Goal: Transaction & Acquisition: Purchase product/service

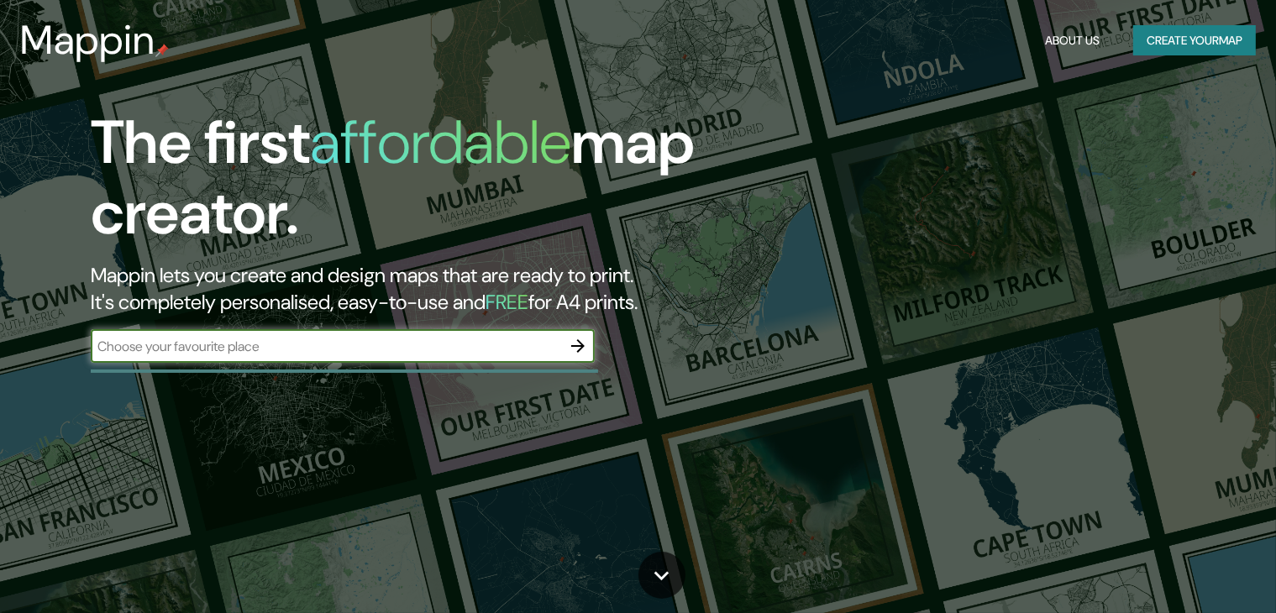
click at [312, 350] on input "text" at bounding box center [326, 346] width 470 height 19
type input "honduras"
click at [573, 349] on icon "button" at bounding box center [578, 346] width 20 height 20
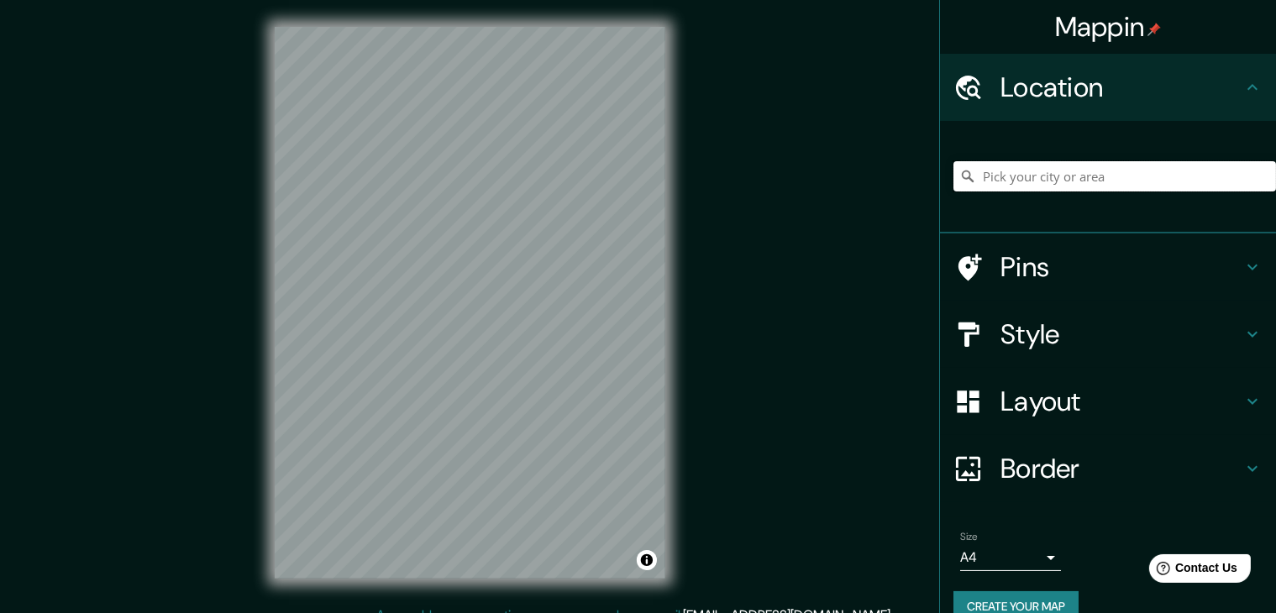
click at [1085, 174] on input "Pick your city or area" at bounding box center [1114, 176] width 323 height 30
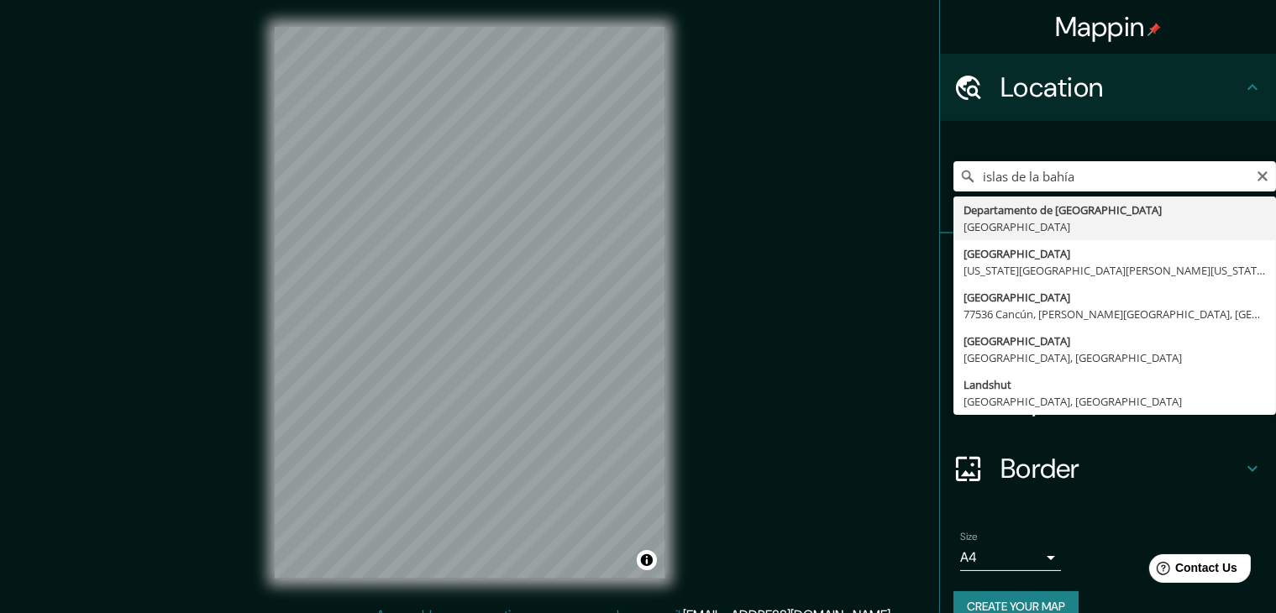
type input "Departamento de Islas de la Bahía, Honduras"
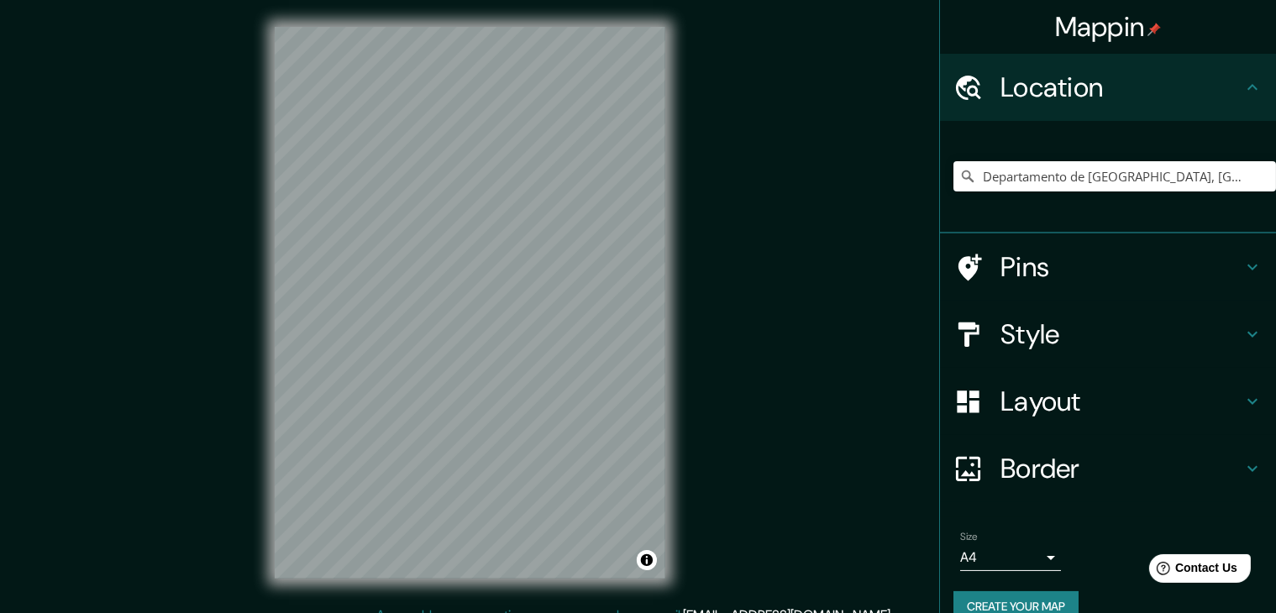
click at [262, 344] on div "© Mapbox © OpenStreetMap Improve this map" at bounding box center [470, 303] width 444 height 606
click at [825, 329] on div "Mappin Location Departamento de Islas de la Bahía, Honduras Pins Style Layout B…" at bounding box center [638, 316] width 1276 height 633
click at [714, 247] on div "Mappin Location Departamento de Islas de la Bahía, Honduras Pins Style Layout B…" at bounding box center [638, 316] width 1276 height 633
click at [676, 280] on div "© Mapbox © OpenStreetMap Improve this map" at bounding box center [470, 303] width 444 height 606
click at [696, 143] on div "Mappin Location Departamento de Islas de la Bahía, Honduras Pins Style Layout B…" at bounding box center [638, 316] width 1276 height 633
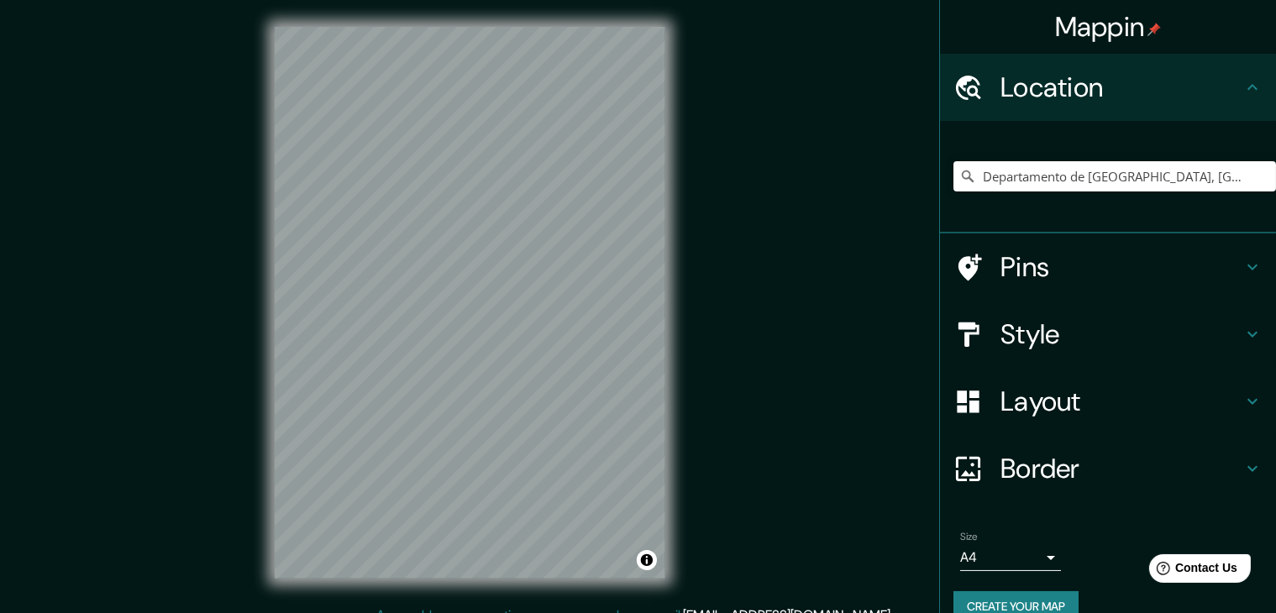
click at [665, 191] on div "© Mapbox © OpenStreetMap Improve this map" at bounding box center [470, 303] width 444 height 606
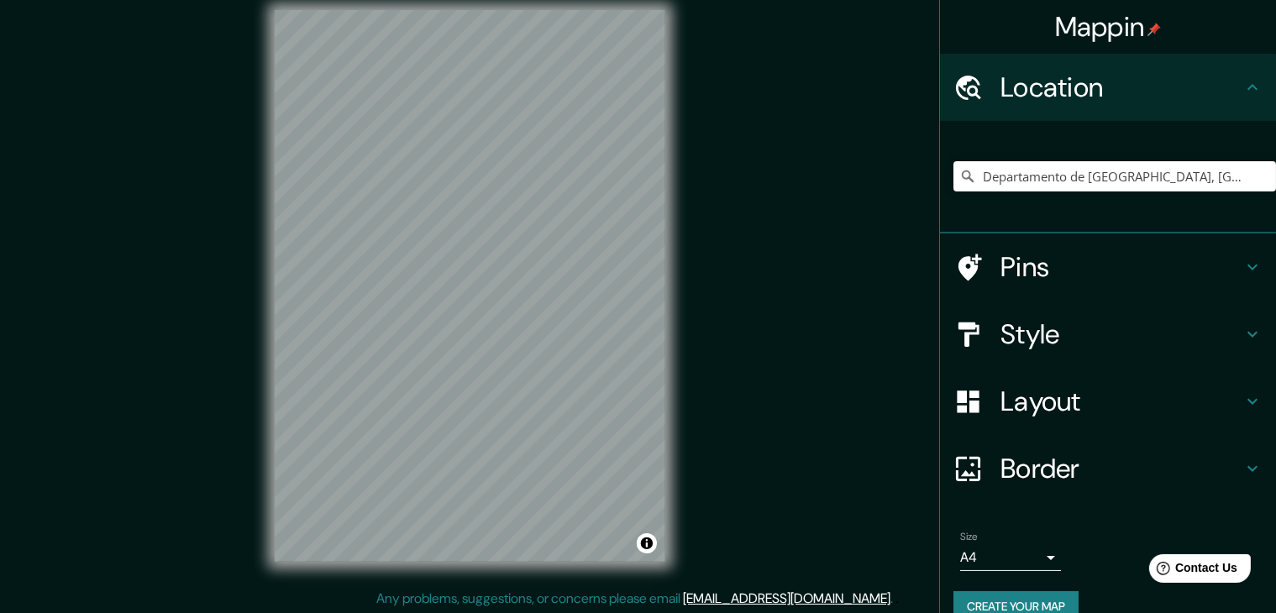
scroll to position [19, 0]
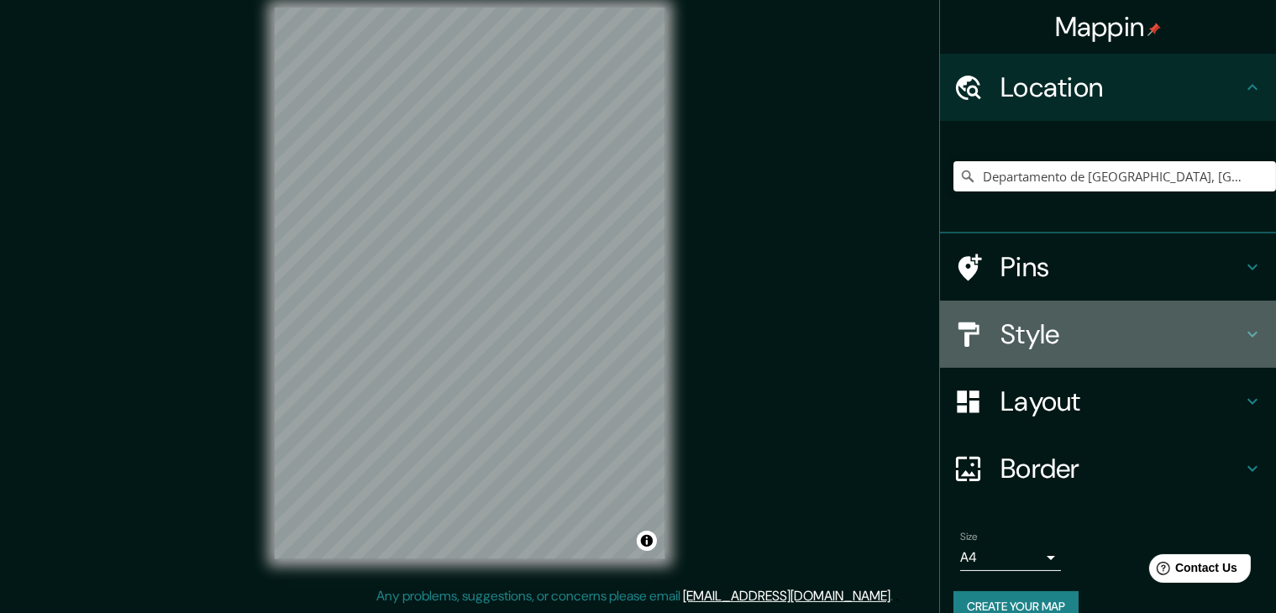
click at [1181, 340] on h4 "Style" at bounding box center [1121, 335] width 242 height 34
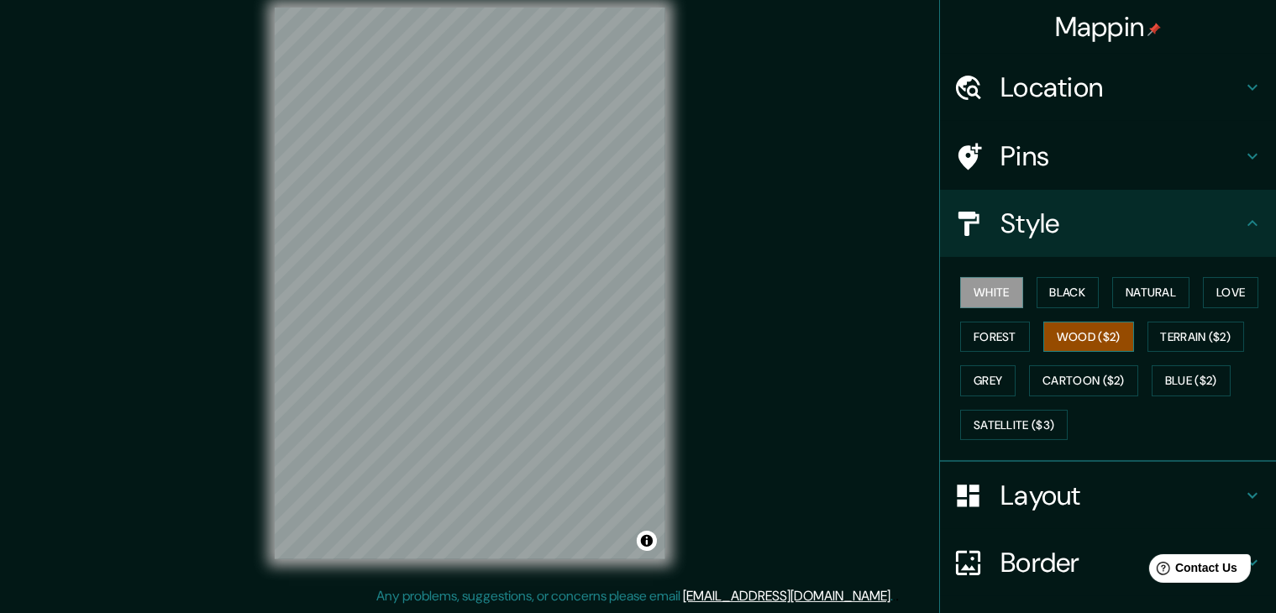
click at [1082, 331] on button "Wood ($2)" at bounding box center [1088, 337] width 91 height 31
click at [773, 362] on div "Mappin Location Departamento de Islas de la Bahía, Honduras Pins Style White Bl…" at bounding box center [638, 297] width 1276 height 633
click at [1080, 383] on button "Cartoon ($2)" at bounding box center [1083, 380] width 109 height 31
click at [1058, 340] on button "Wood ($2)" at bounding box center [1088, 337] width 91 height 31
click at [979, 380] on button "Grey" at bounding box center [987, 380] width 55 height 31
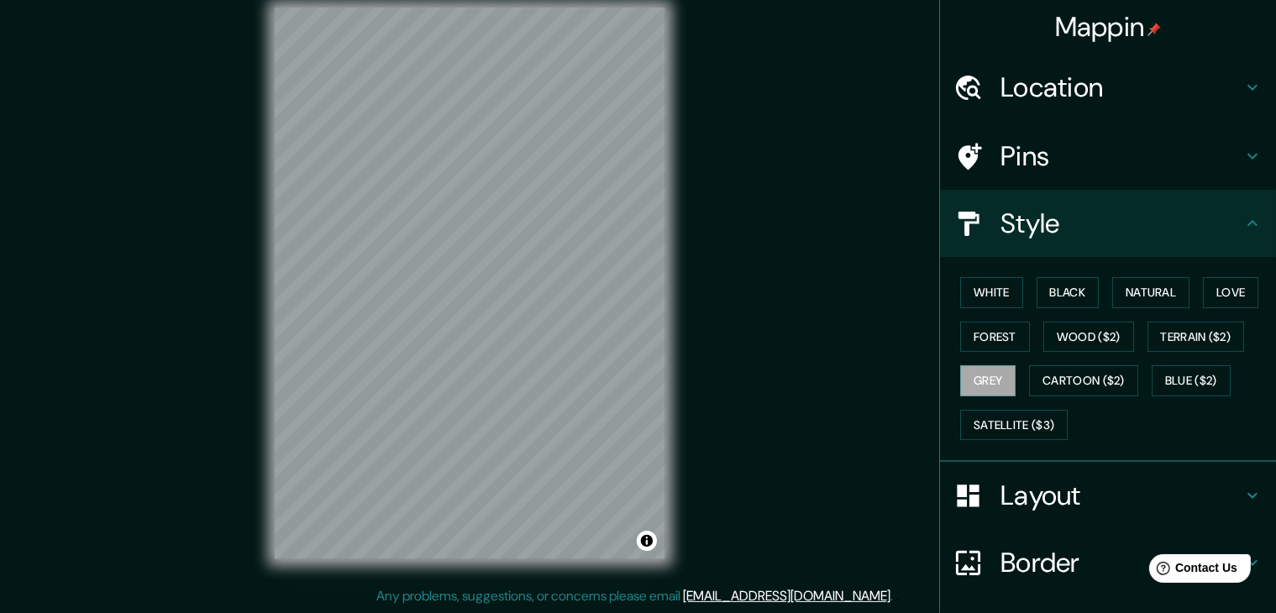
scroll to position [121, 0]
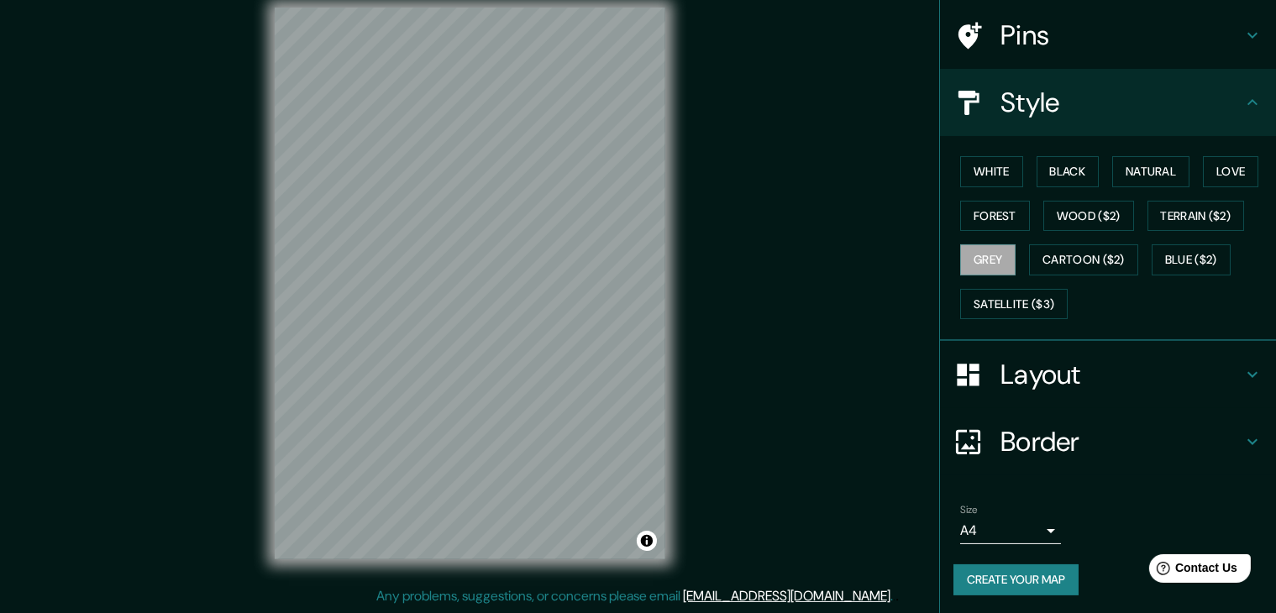
click at [1018, 570] on button "Create your map" at bounding box center [1015, 579] width 125 height 31
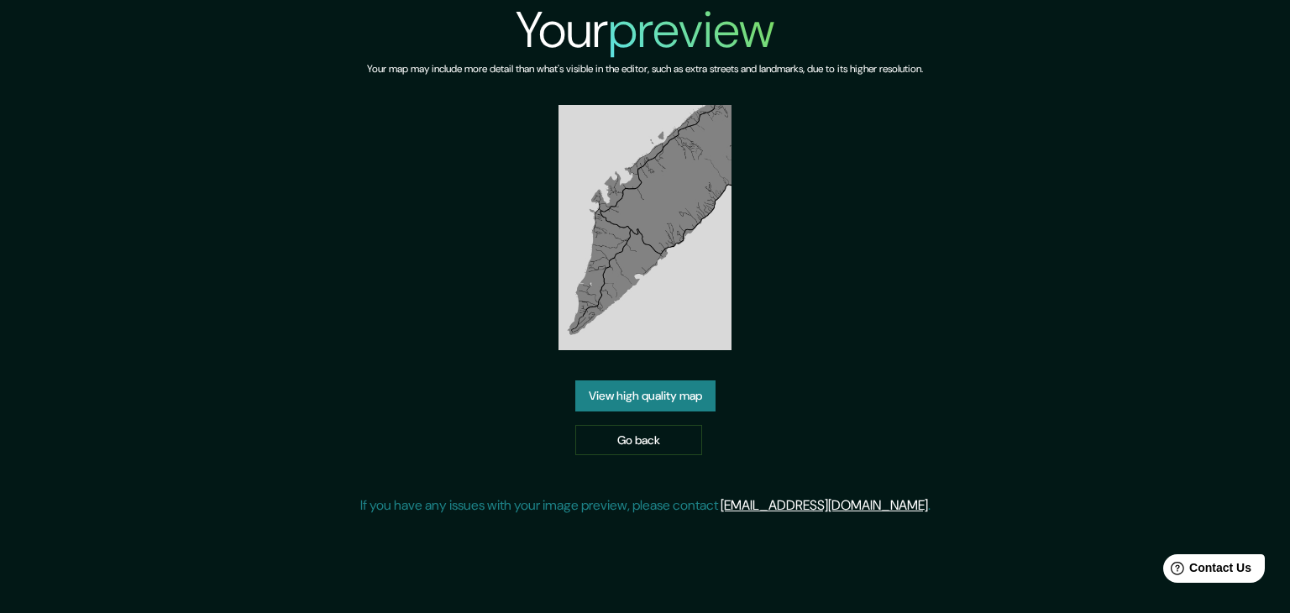
click at [632, 396] on link "View high quality map" at bounding box center [645, 396] width 140 height 31
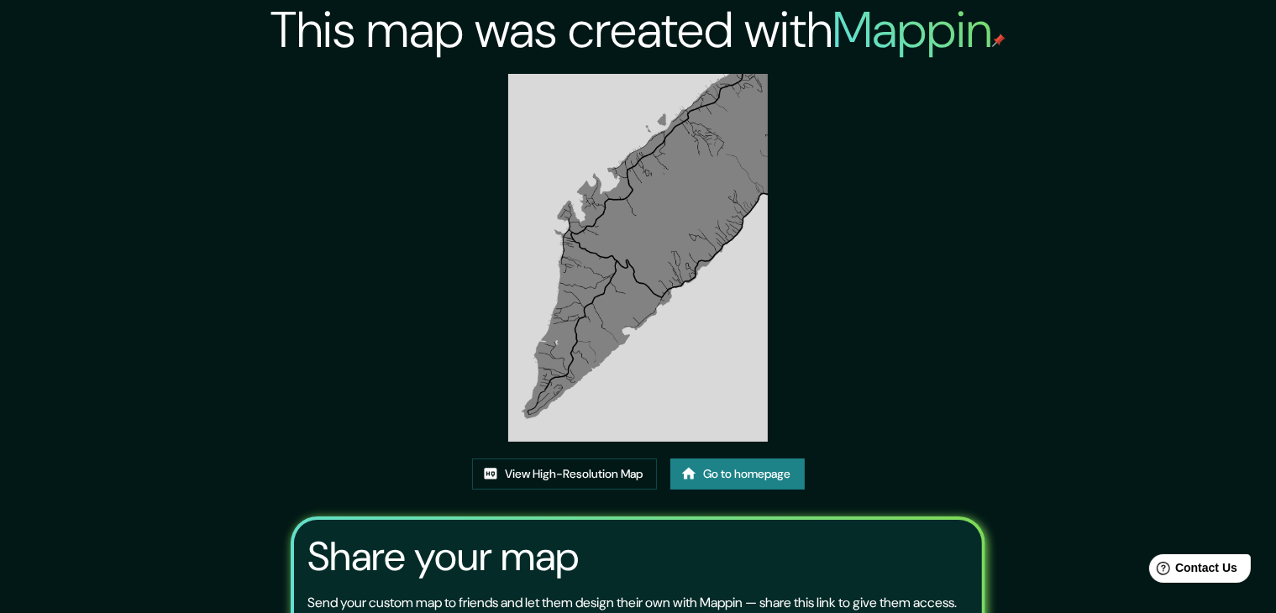
drag, startPoint x: 608, startPoint y: 249, endPoint x: 622, endPoint y: 255, distance: 14.7
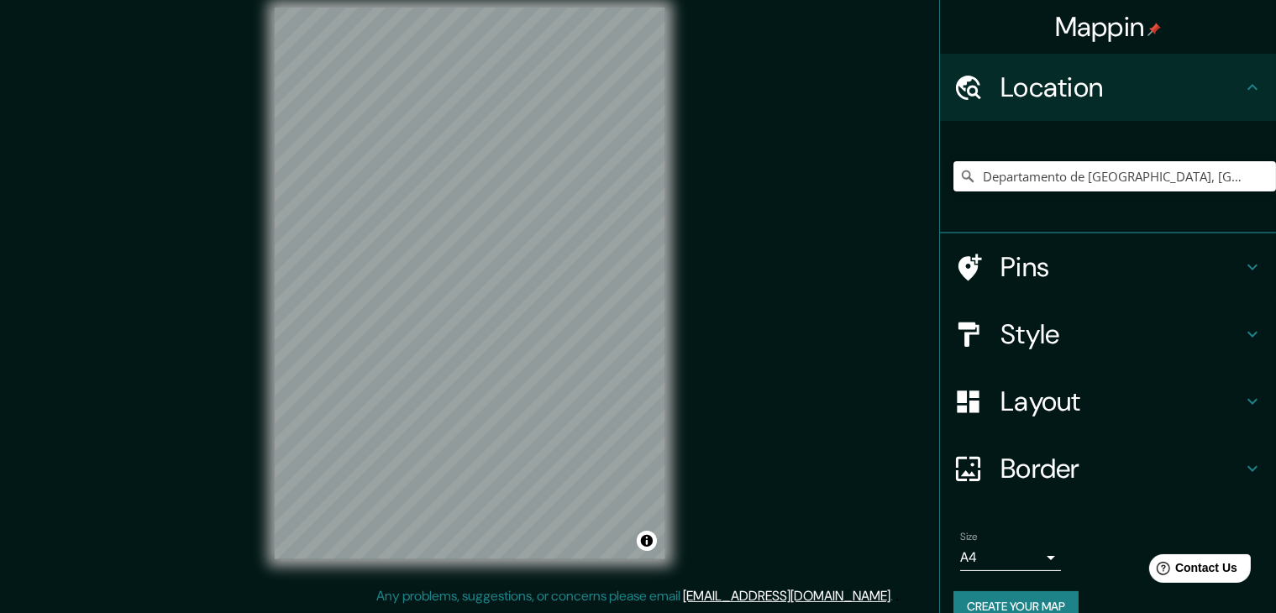
click at [1193, 177] on input "Departamento de [GEOGRAPHIC_DATA], [GEOGRAPHIC_DATA]" at bounding box center [1114, 176] width 323 height 30
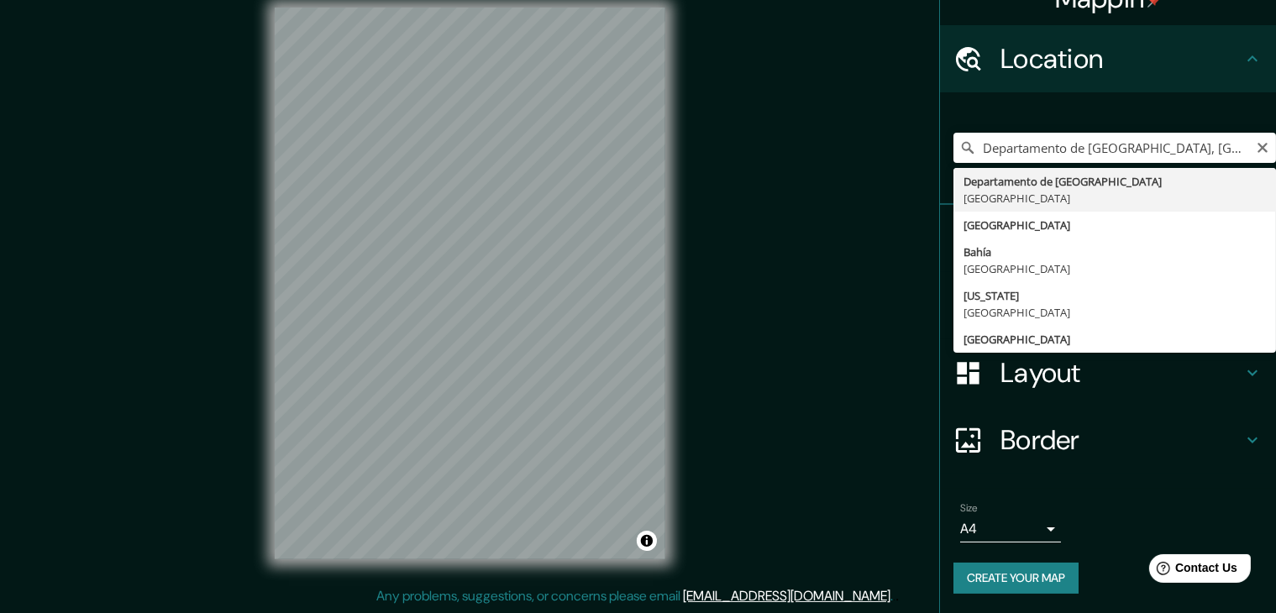
type input "Departamento de [GEOGRAPHIC_DATA], [GEOGRAPHIC_DATA]"
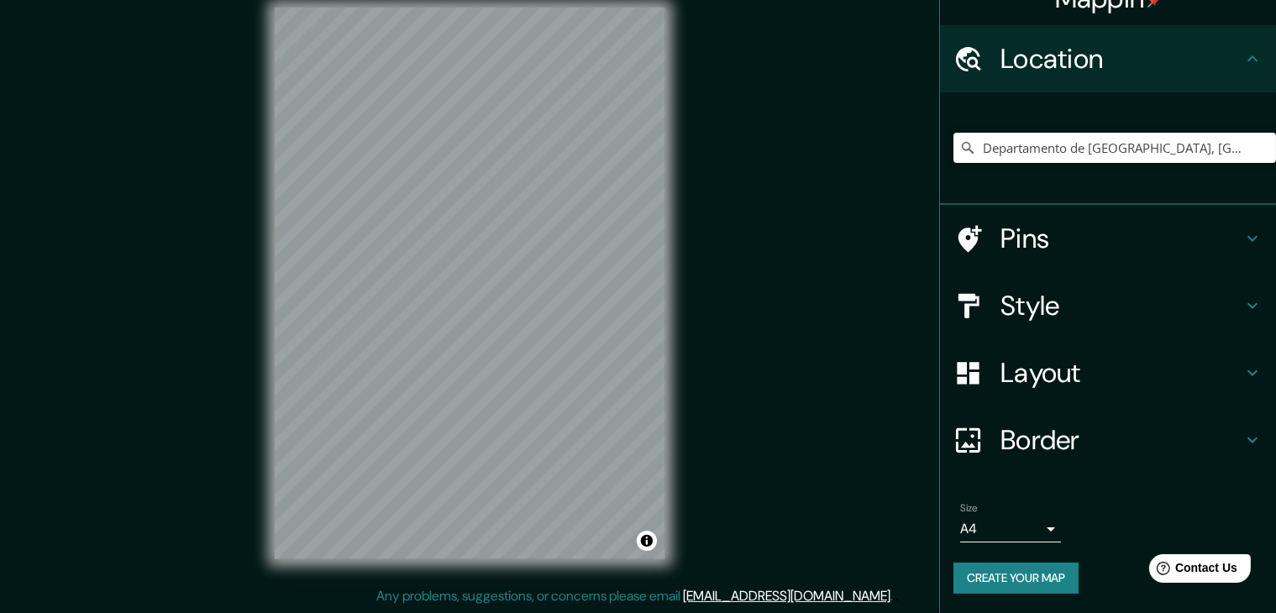
click at [1052, 303] on h4 "Style" at bounding box center [1121, 306] width 242 height 34
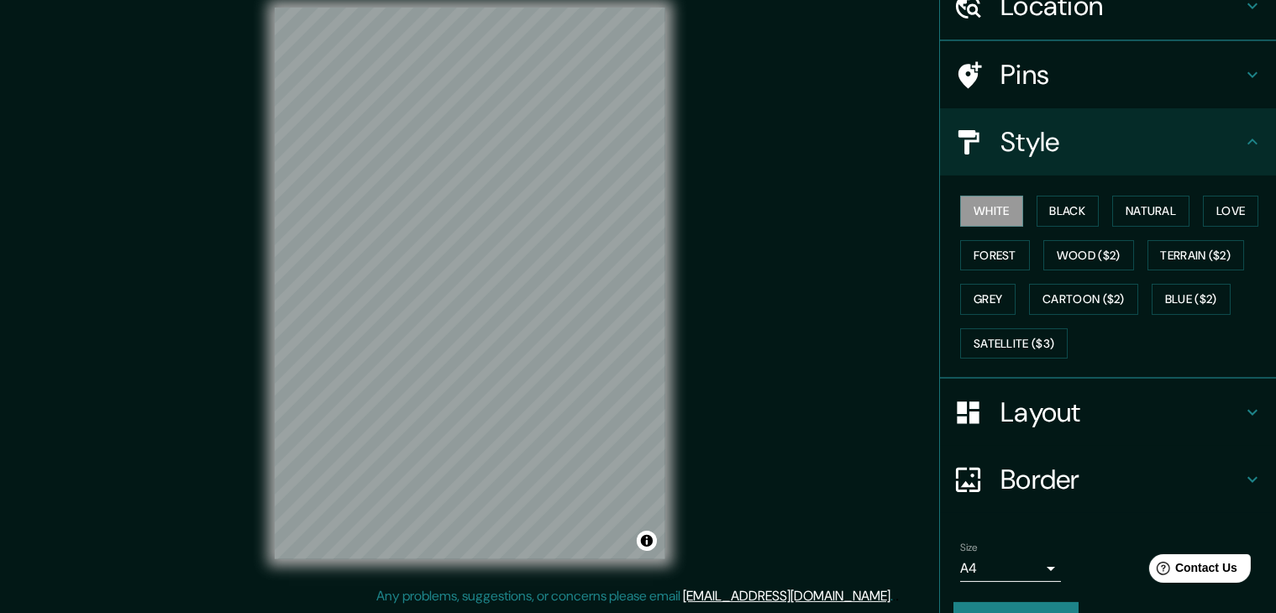
scroll to position [121, 0]
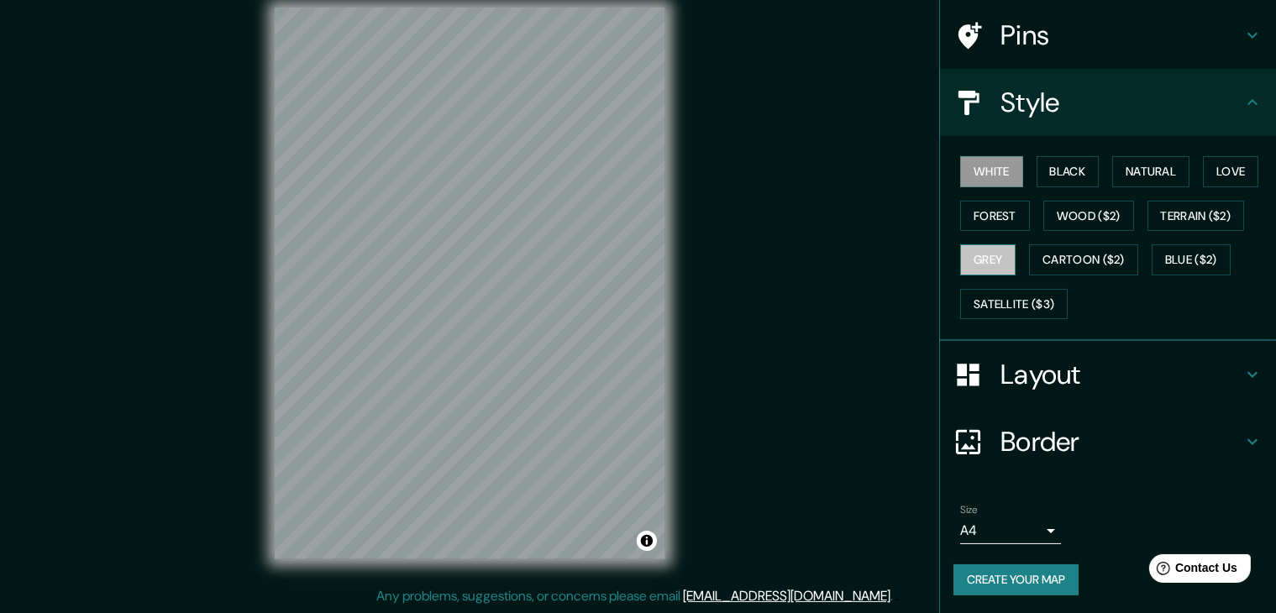
click at [982, 256] on button "Grey" at bounding box center [987, 259] width 55 height 31
click at [974, 581] on button "Create your map" at bounding box center [1015, 579] width 125 height 31
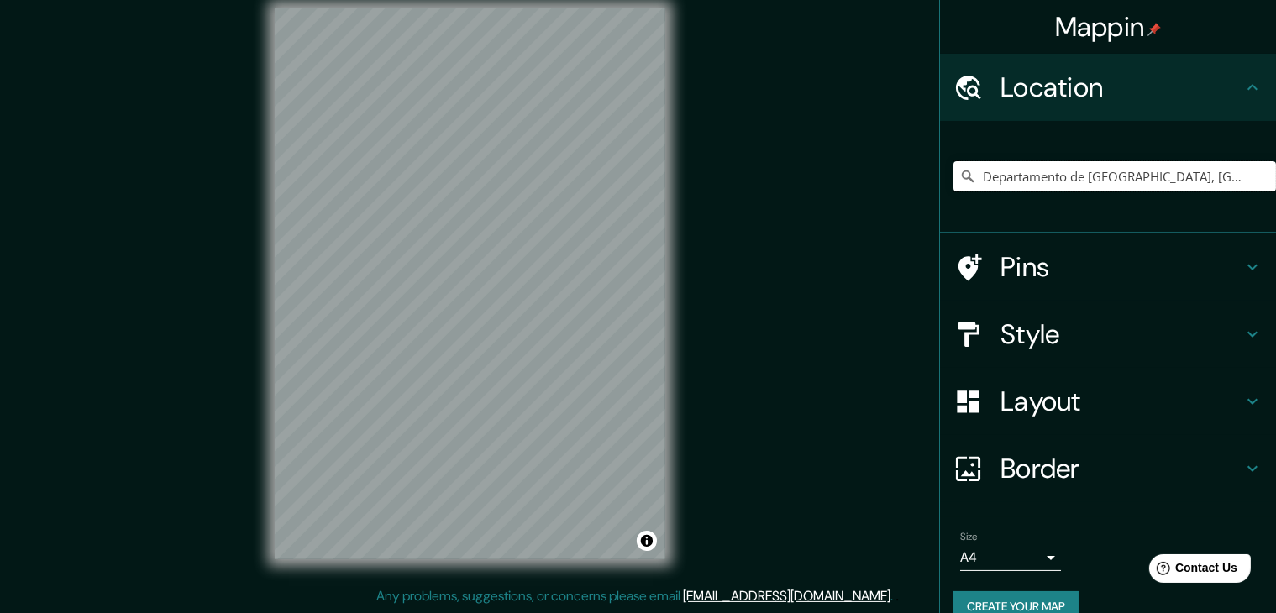
click at [1122, 176] on input "Departamento de [GEOGRAPHIC_DATA], [GEOGRAPHIC_DATA]" at bounding box center [1114, 176] width 323 height 30
click at [1203, 175] on input "Departamento de [GEOGRAPHIC_DATA], [GEOGRAPHIC_DATA]" at bounding box center [1114, 176] width 323 height 30
click at [1110, 179] on input "Departamento de [GEOGRAPHIC_DATA], [GEOGRAPHIC_DATA]" at bounding box center [1114, 176] width 323 height 30
click at [1247, 173] on input "Departamento de Islas de la Bahía, Honduras" at bounding box center [1114, 176] width 323 height 30
click at [1221, 179] on input "Departamento de Islas de la Bahía, Honduras" at bounding box center [1114, 176] width 323 height 30
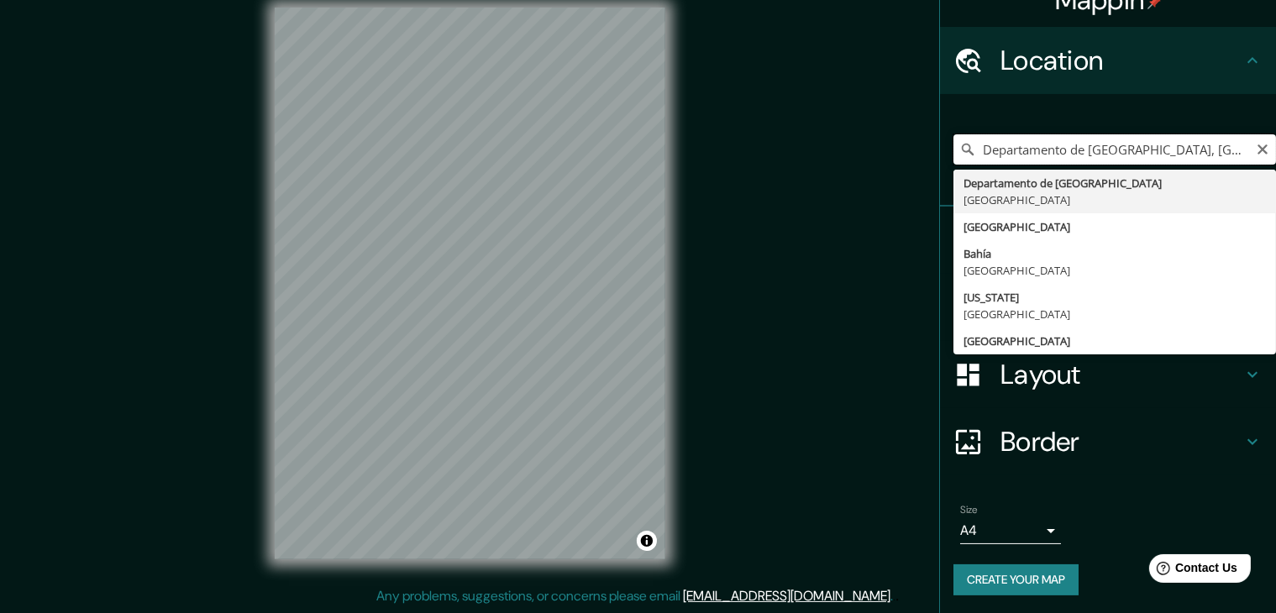
scroll to position [29, 0]
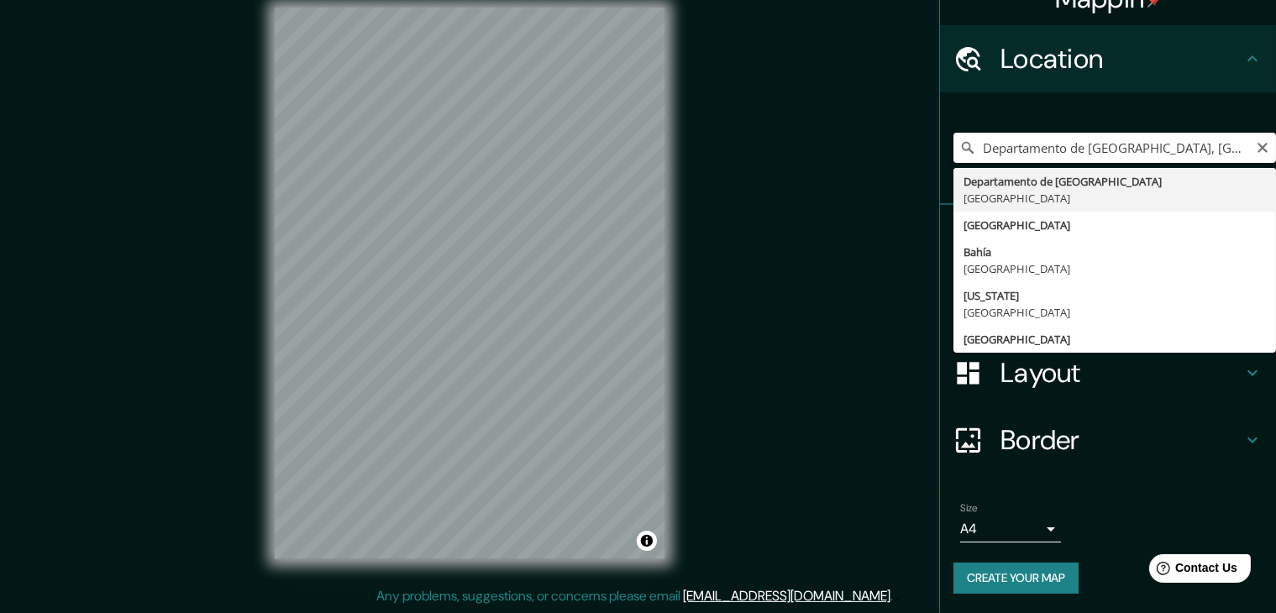
type input "Departamento de Islas de la Bahía, Honduras"
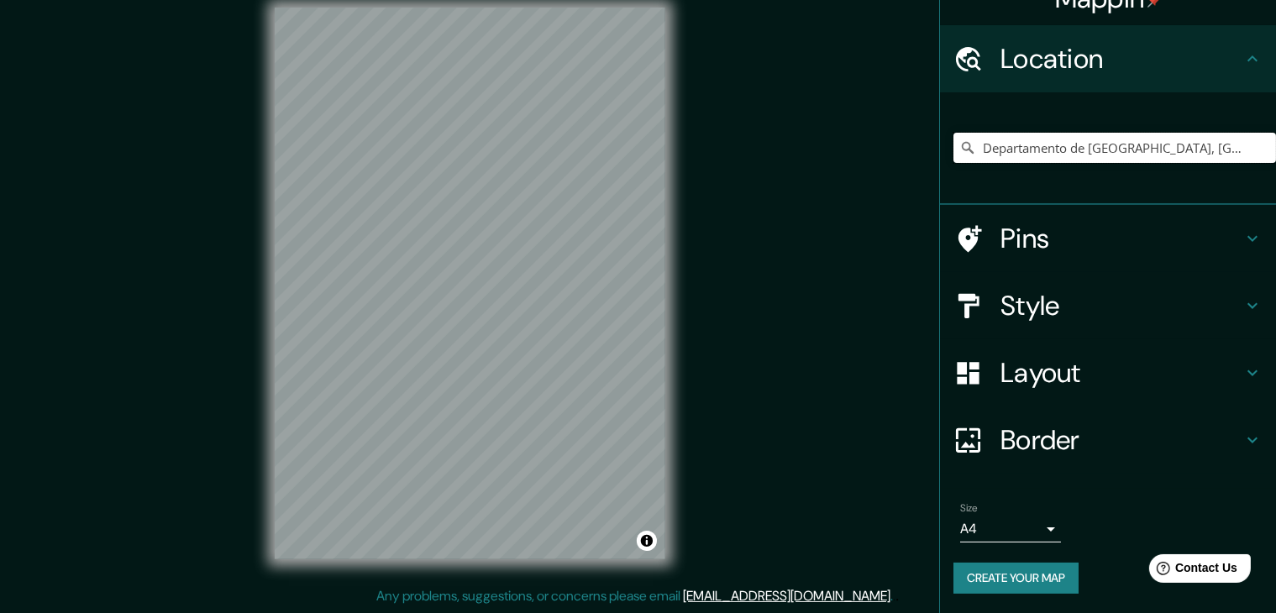
scroll to position [0, 0]
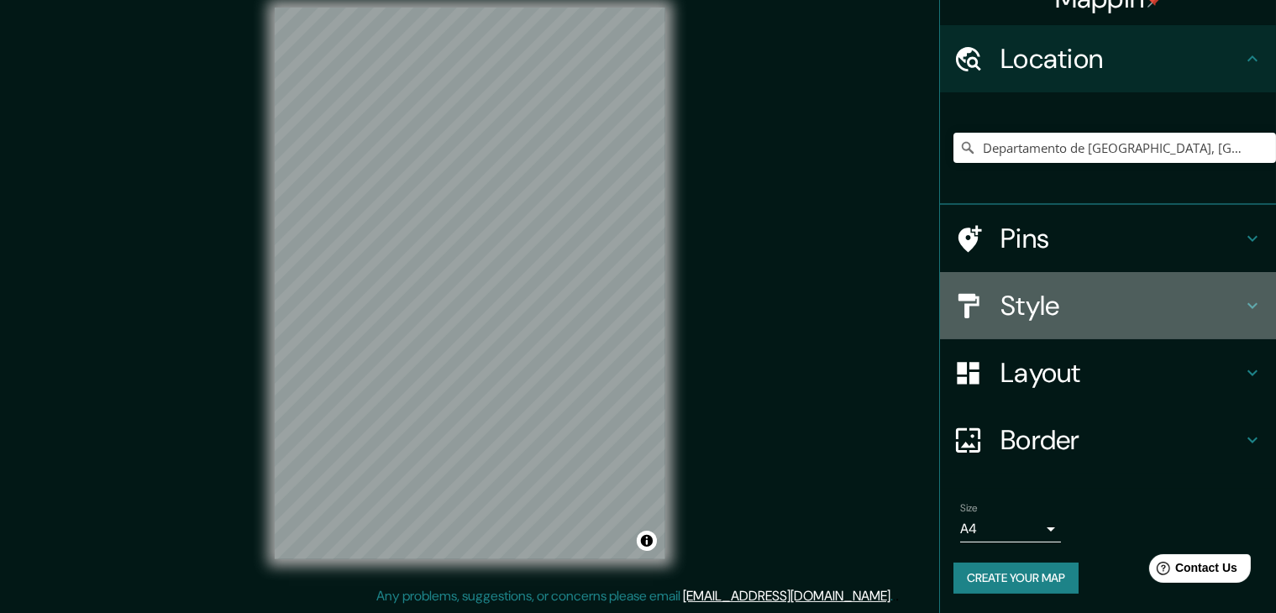
click at [1046, 300] on h4 "Style" at bounding box center [1121, 306] width 242 height 34
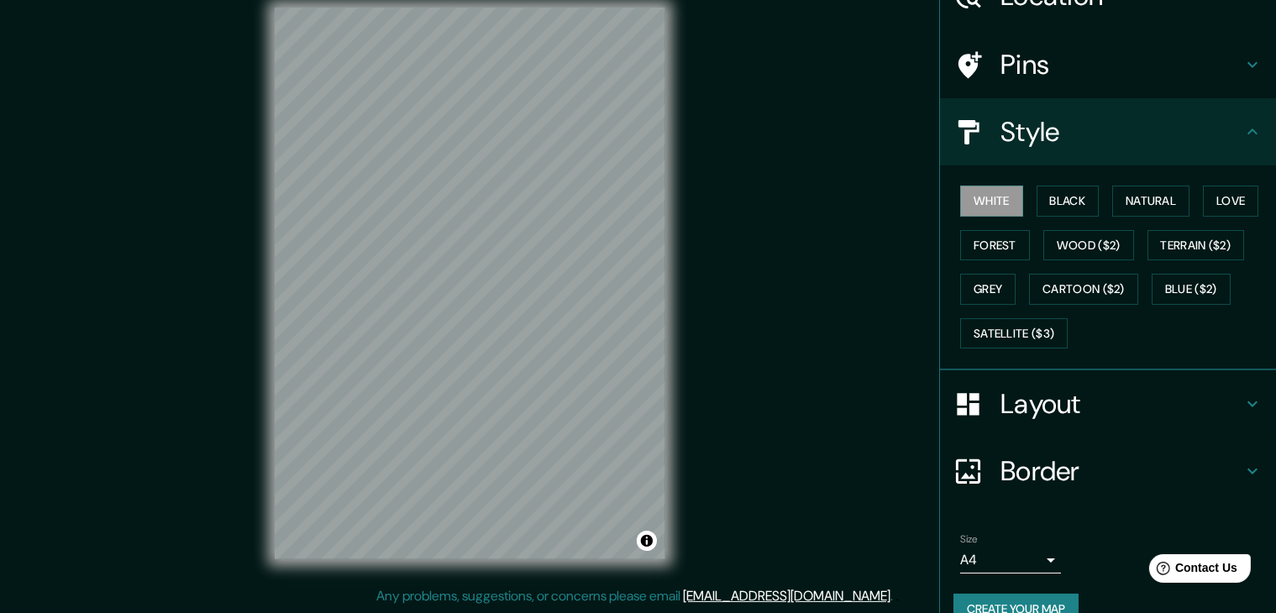
scroll to position [121, 0]
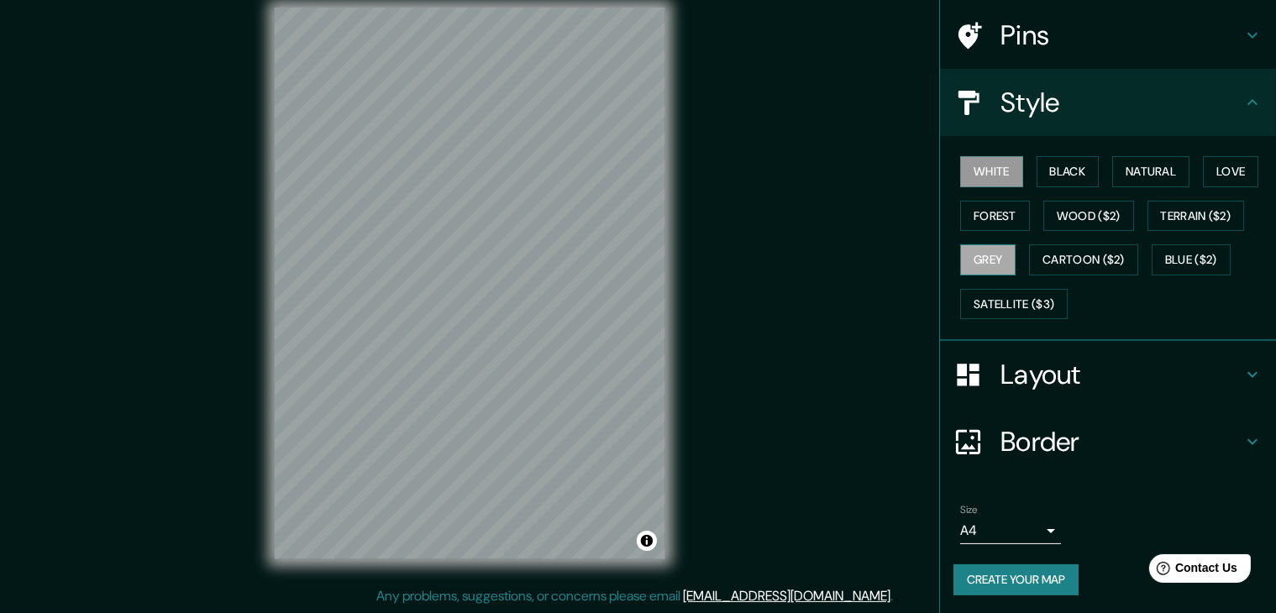
click at [978, 258] on button "Grey" at bounding box center [987, 259] width 55 height 31
click at [986, 571] on button "Create your map" at bounding box center [1015, 579] width 125 height 31
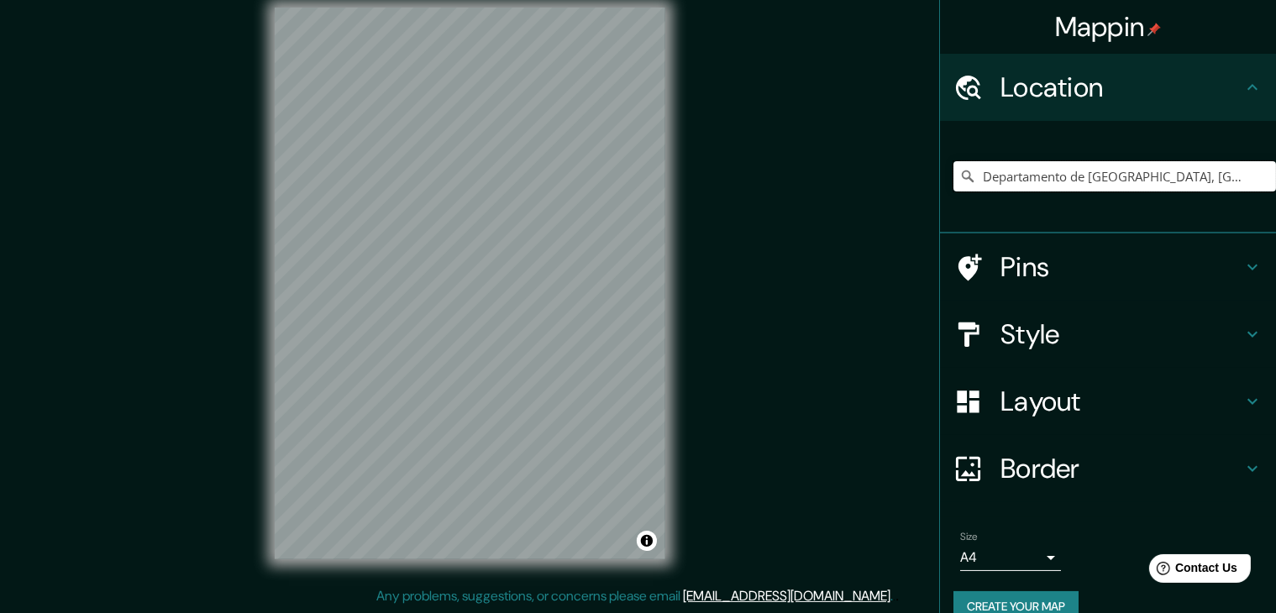
click at [1161, 174] on input "Departamento de [GEOGRAPHIC_DATA], [GEOGRAPHIC_DATA]" at bounding box center [1114, 176] width 323 height 30
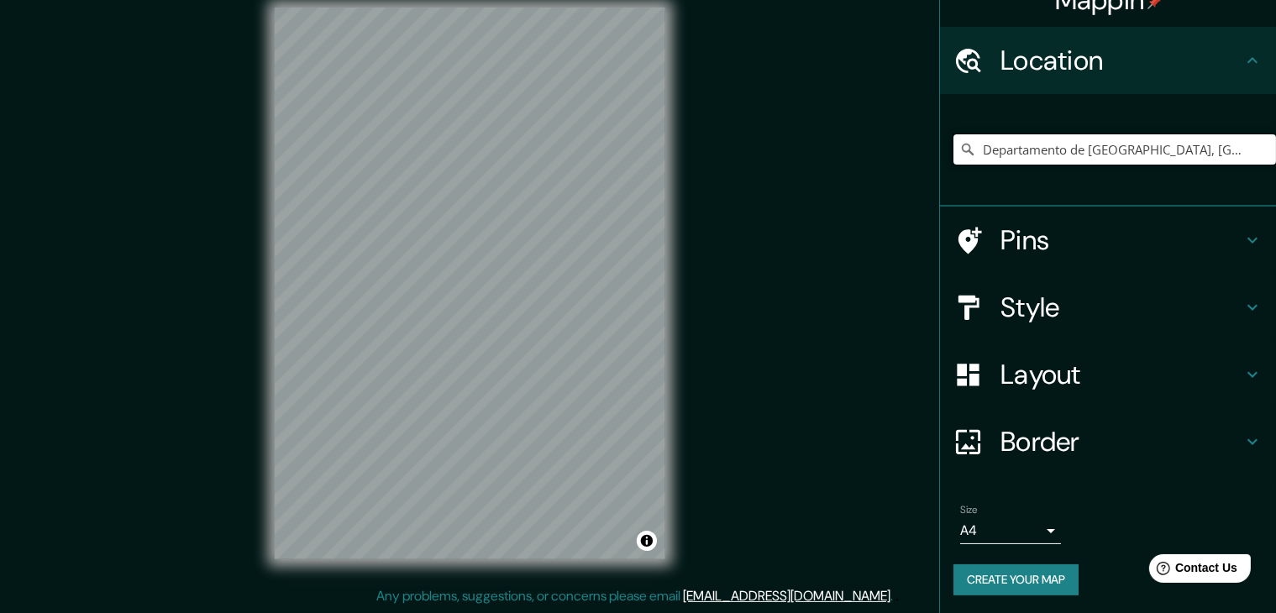
scroll to position [29, 0]
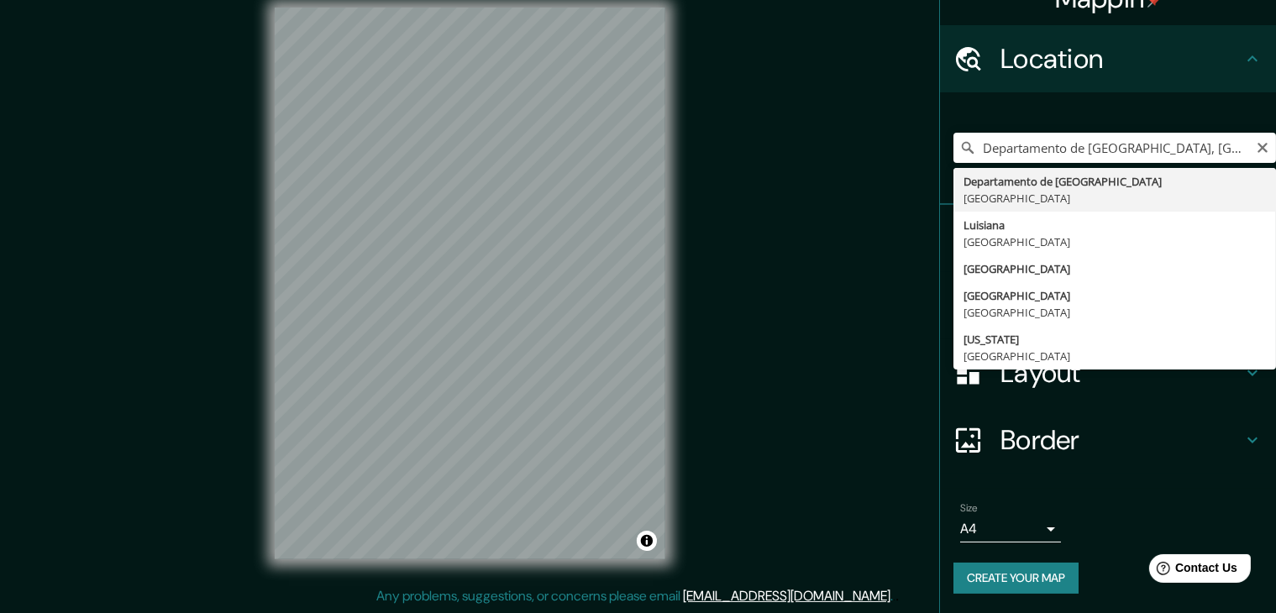
type input "Departamento de [GEOGRAPHIC_DATA], [GEOGRAPHIC_DATA]"
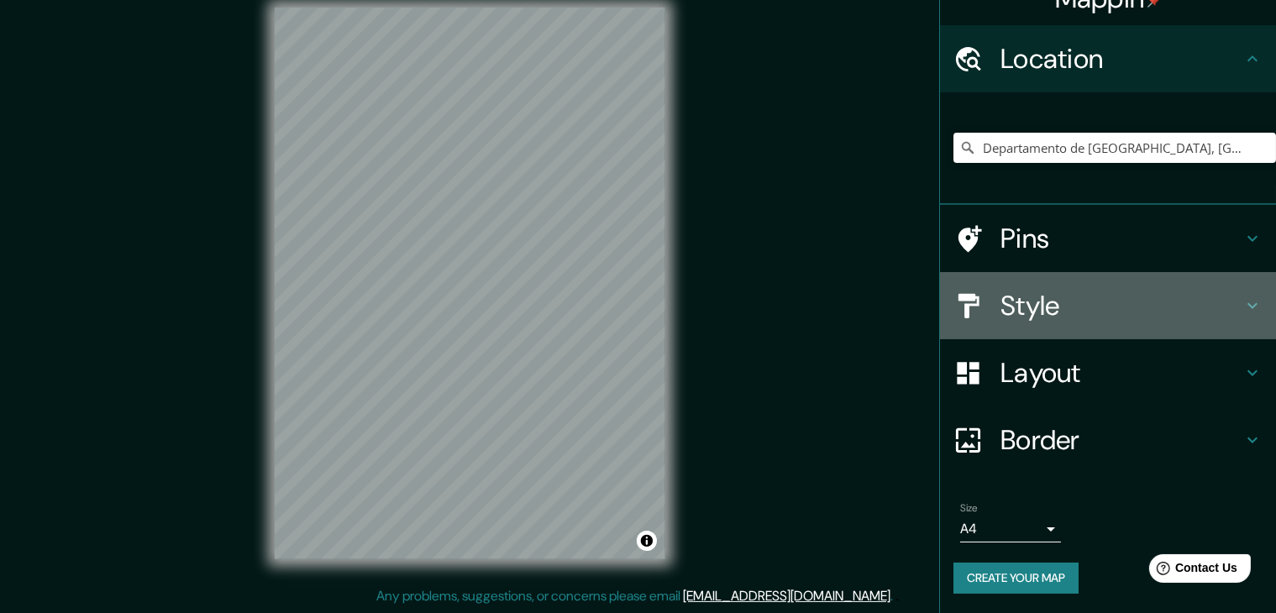
click at [1057, 310] on h4 "Style" at bounding box center [1121, 306] width 242 height 34
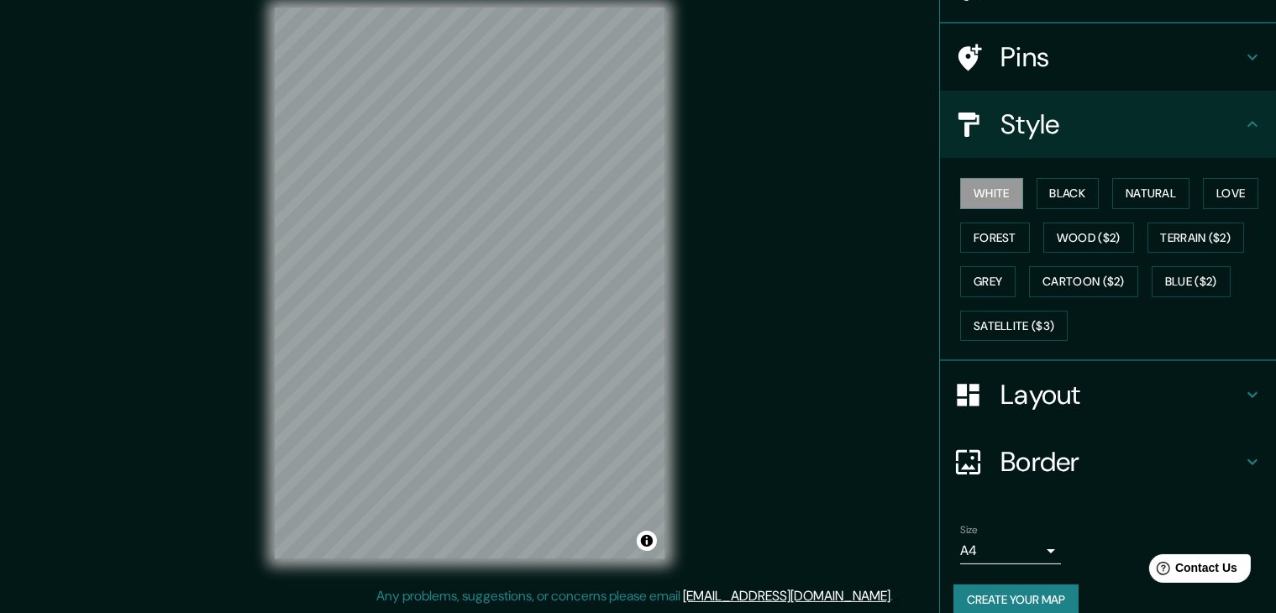
scroll to position [121, 0]
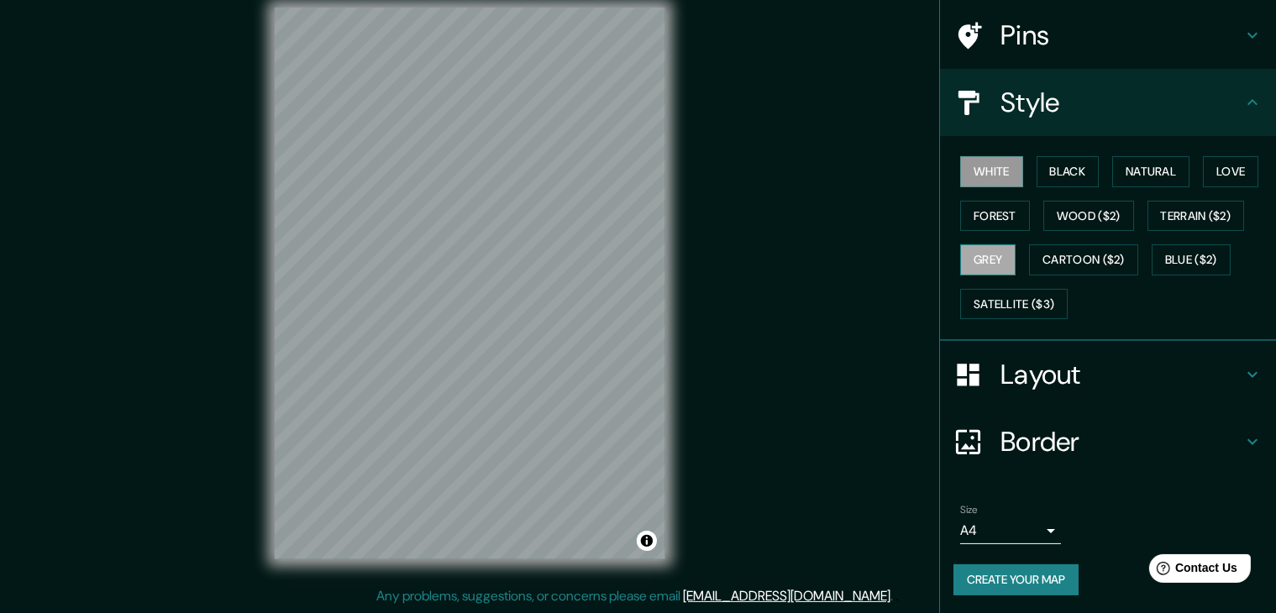
click at [995, 249] on button "Grey" at bounding box center [987, 259] width 55 height 31
click at [1000, 576] on button "Create your map" at bounding box center [1015, 579] width 125 height 31
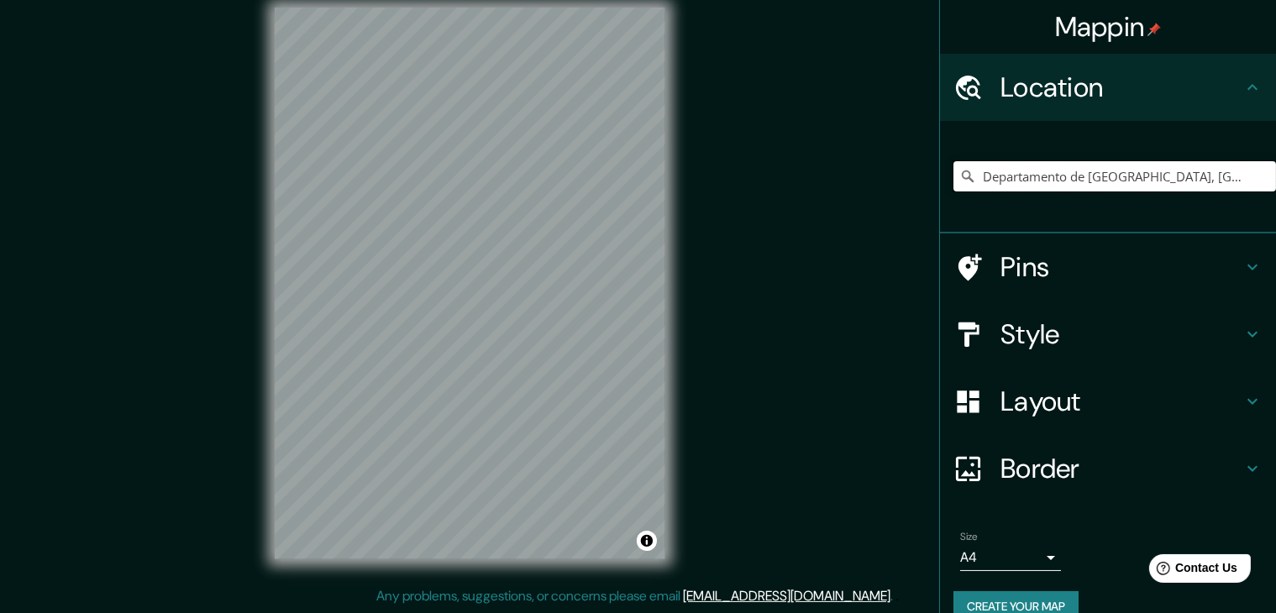
click at [1195, 180] on input "Departamento de [GEOGRAPHIC_DATA], [GEOGRAPHIC_DATA]" at bounding box center [1114, 176] width 323 height 30
click at [1170, 180] on input "Departamento de [GEOGRAPHIC_DATA], [GEOGRAPHIC_DATA]" at bounding box center [1114, 176] width 323 height 30
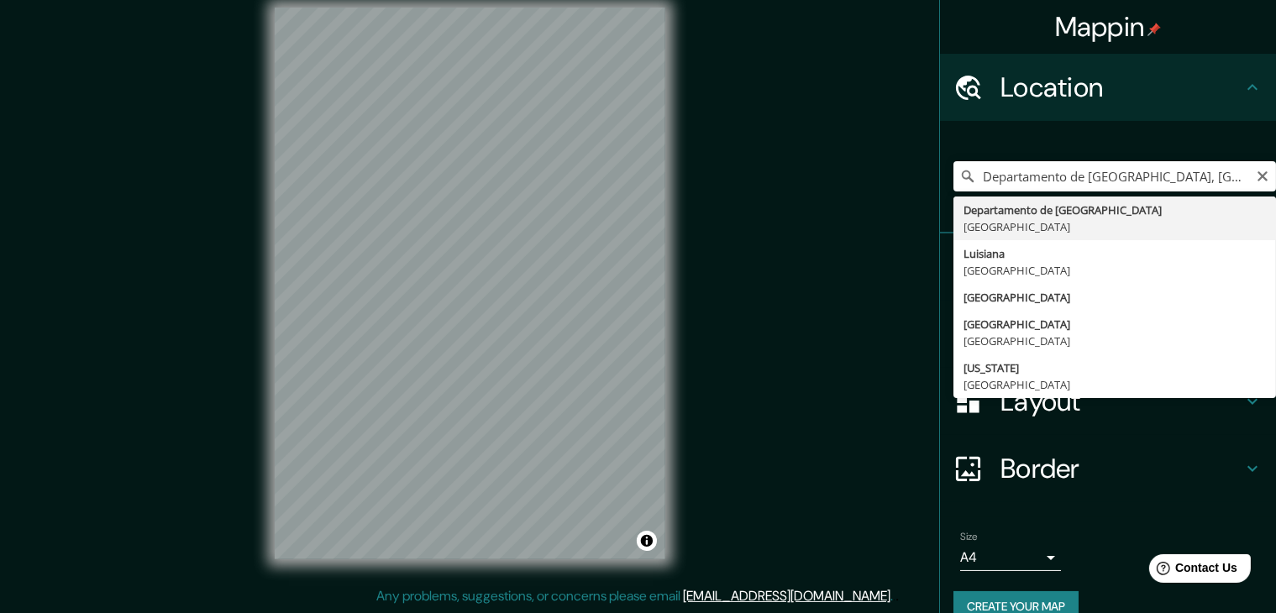
type input "Departamento de Islas de la Bahía, Honduras"
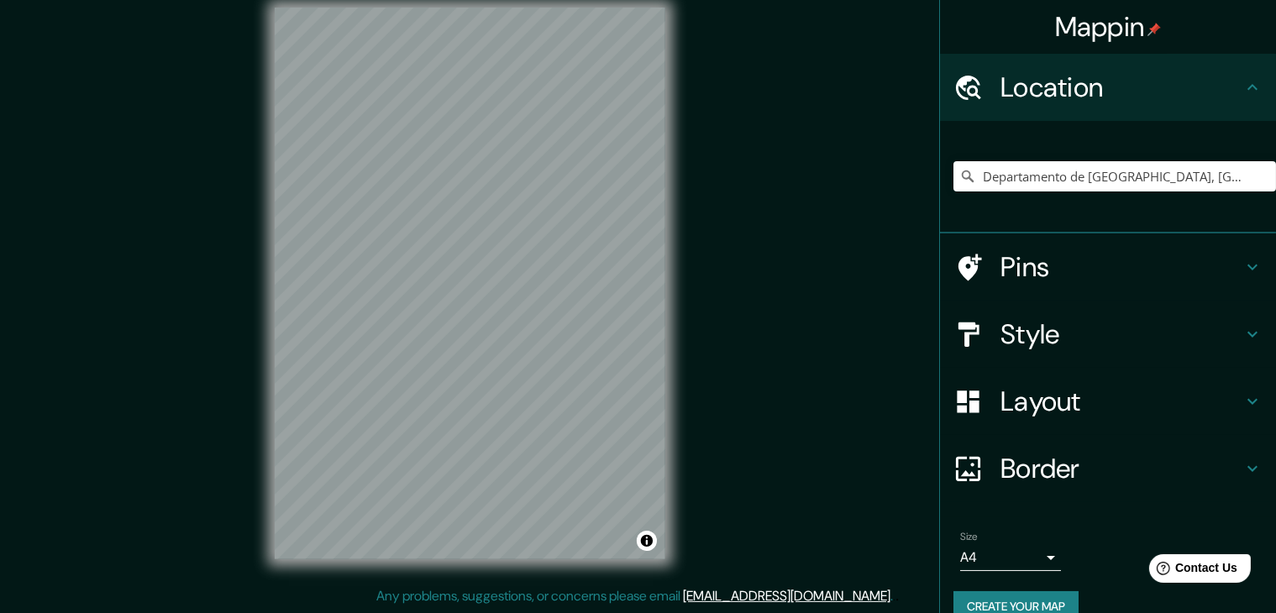
click at [1044, 340] on h4 "Style" at bounding box center [1121, 335] width 242 height 34
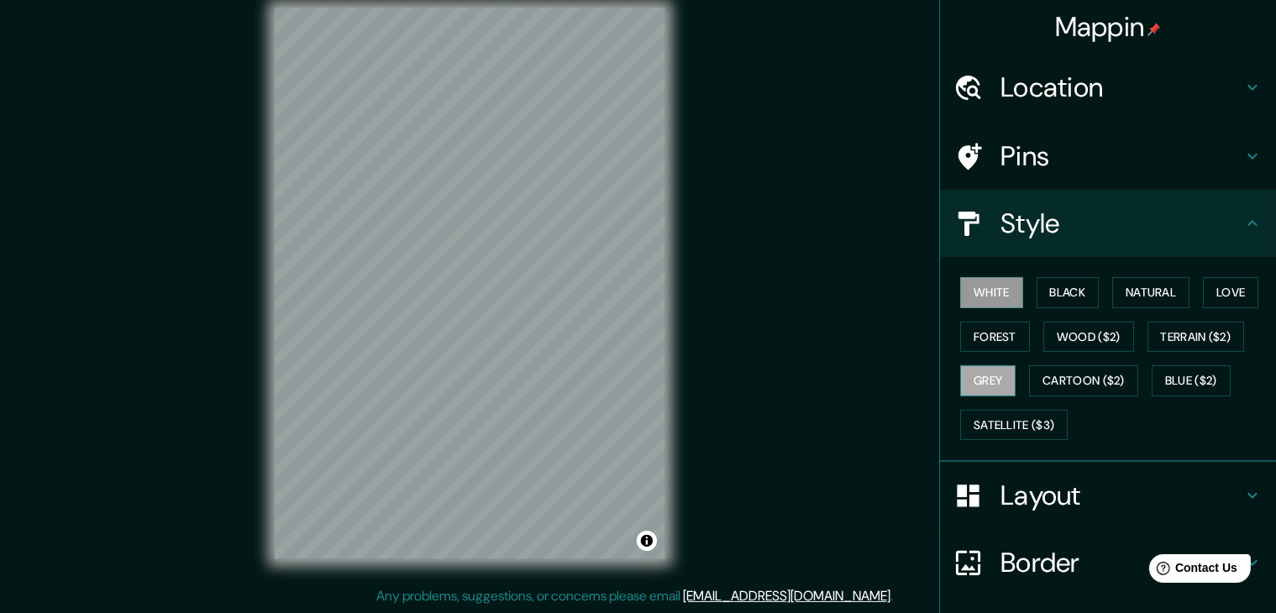
click at [990, 376] on button "Grey" at bounding box center [987, 380] width 55 height 31
click at [735, 81] on div "Mappin Location Departamento de Islas de la Bahía, Honduras Pins Style White Bl…" at bounding box center [638, 297] width 1276 height 633
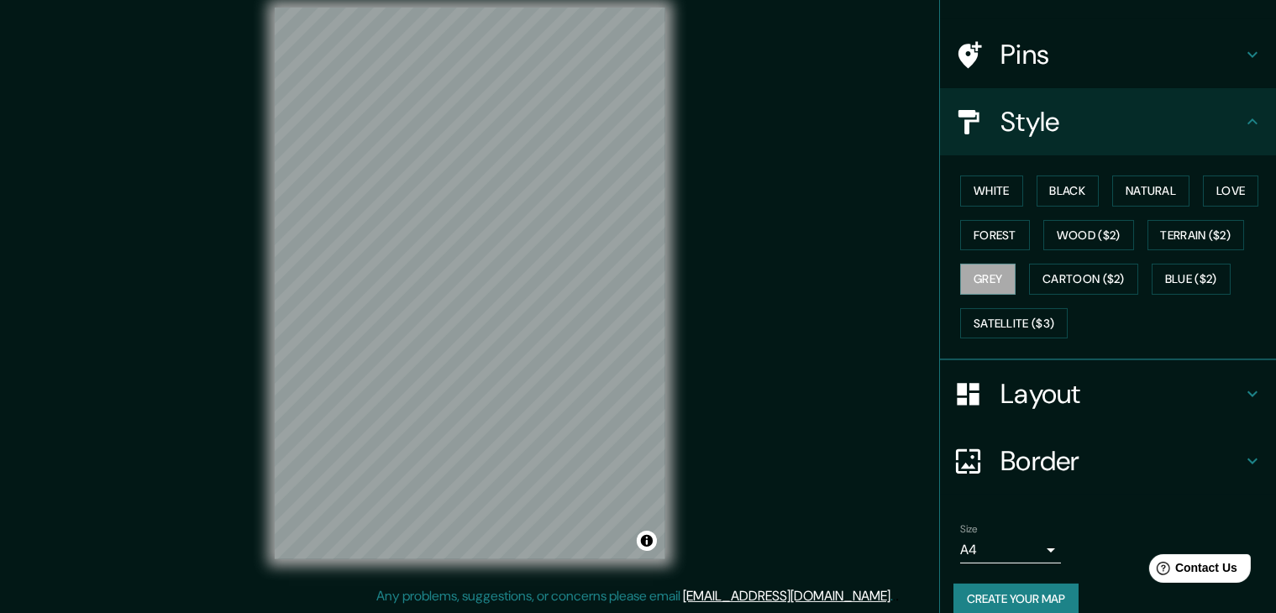
scroll to position [121, 0]
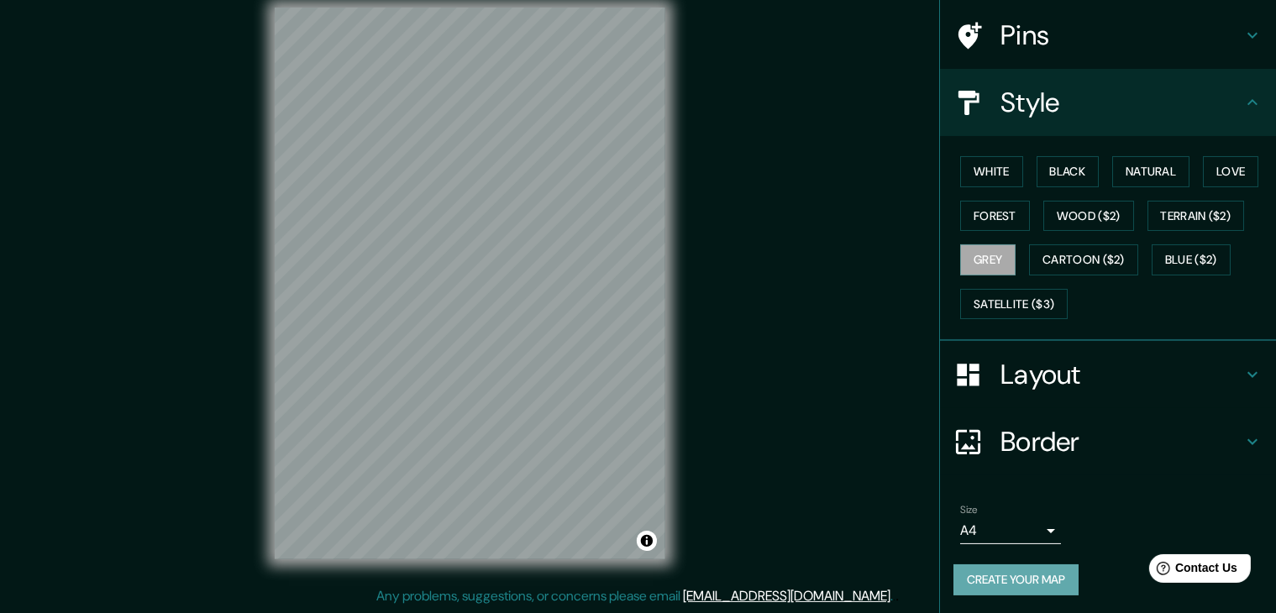
click at [1005, 577] on button "Create your map" at bounding box center [1015, 579] width 125 height 31
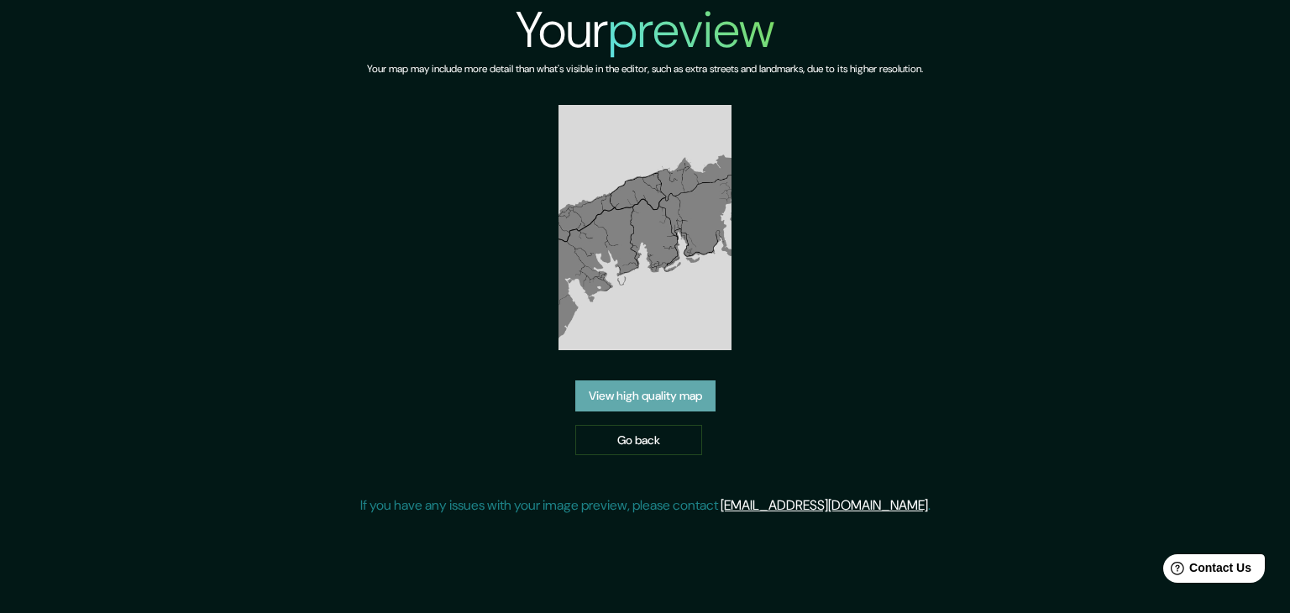
click at [645, 401] on link "View high quality map" at bounding box center [645, 396] width 140 height 31
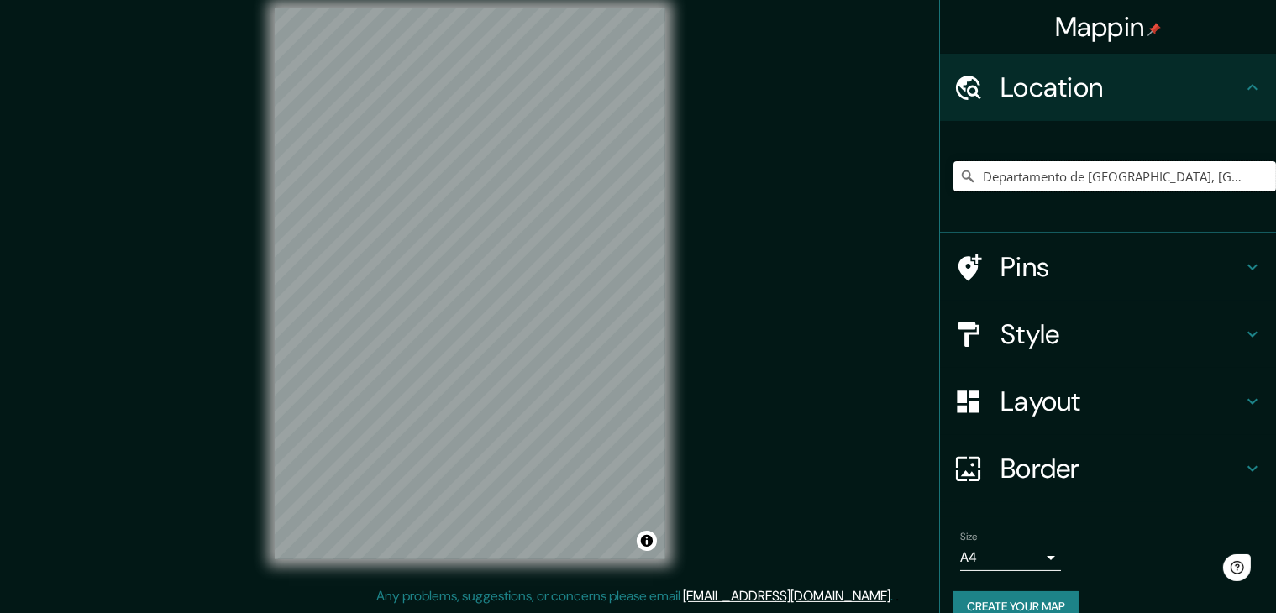
click at [1202, 167] on input "Departamento de [GEOGRAPHIC_DATA], [GEOGRAPHIC_DATA]" at bounding box center [1114, 176] width 323 height 30
click at [1172, 169] on input "Departamento de [GEOGRAPHIC_DATA], [GEOGRAPHIC_DATA]" at bounding box center [1114, 176] width 323 height 30
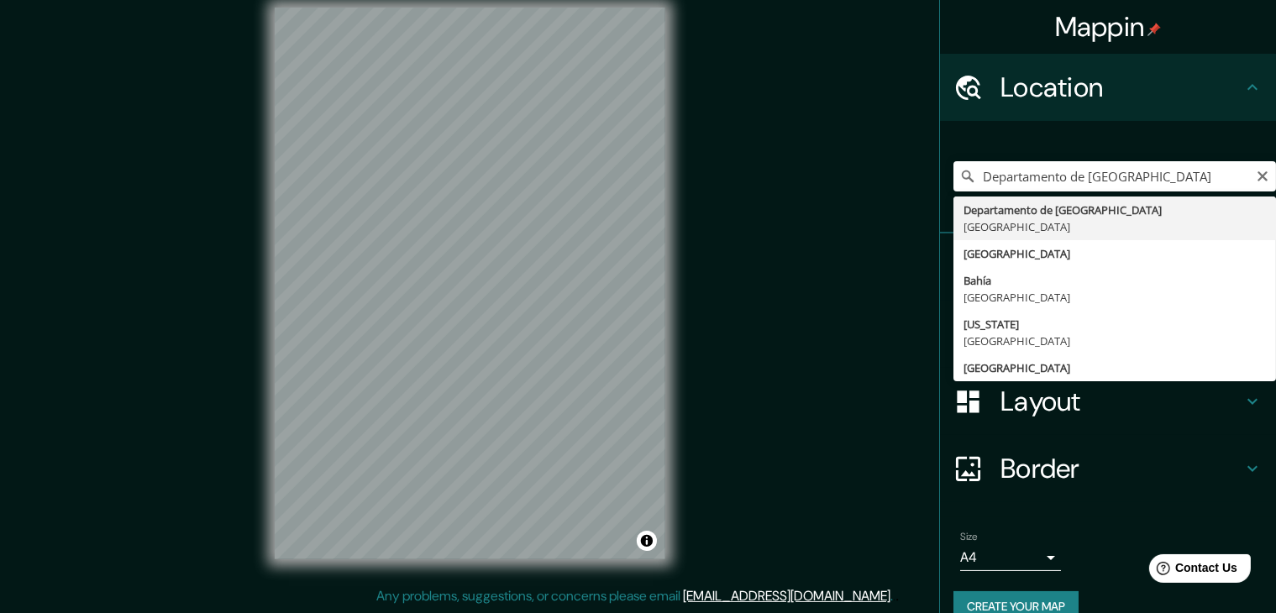
type input "Departamento de [GEOGRAPHIC_DATA], [GEOGRAPHIC_DATA]"
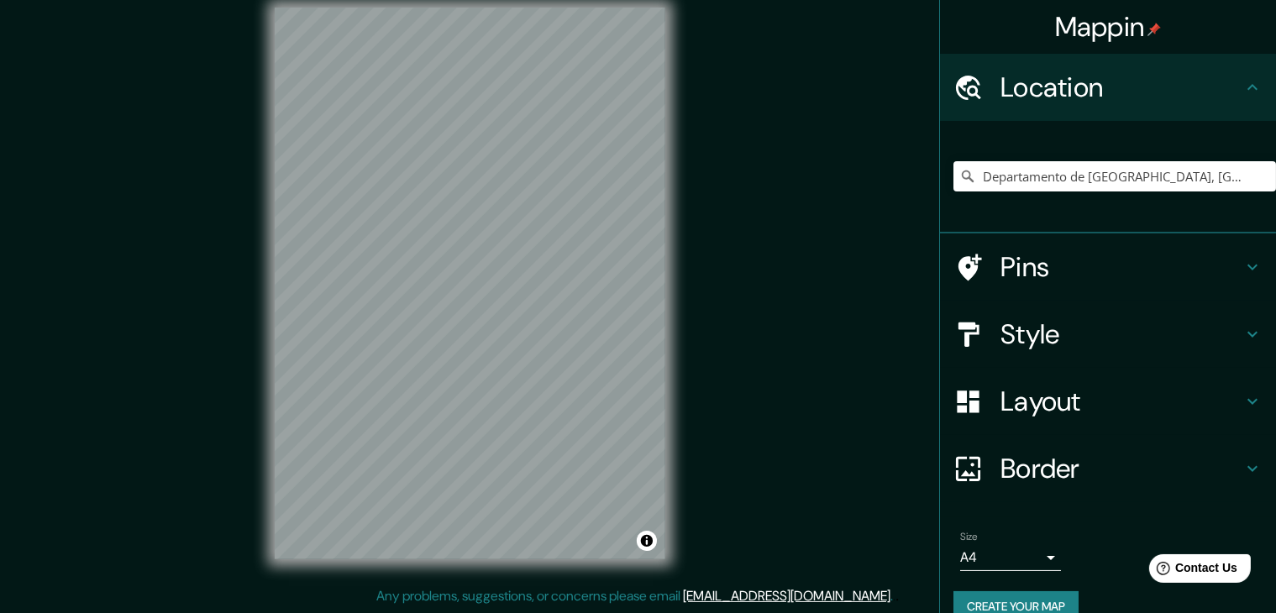
click at [1085, 331] on h4 "Style" at bounding box center [1121, 335] width 242 height 34
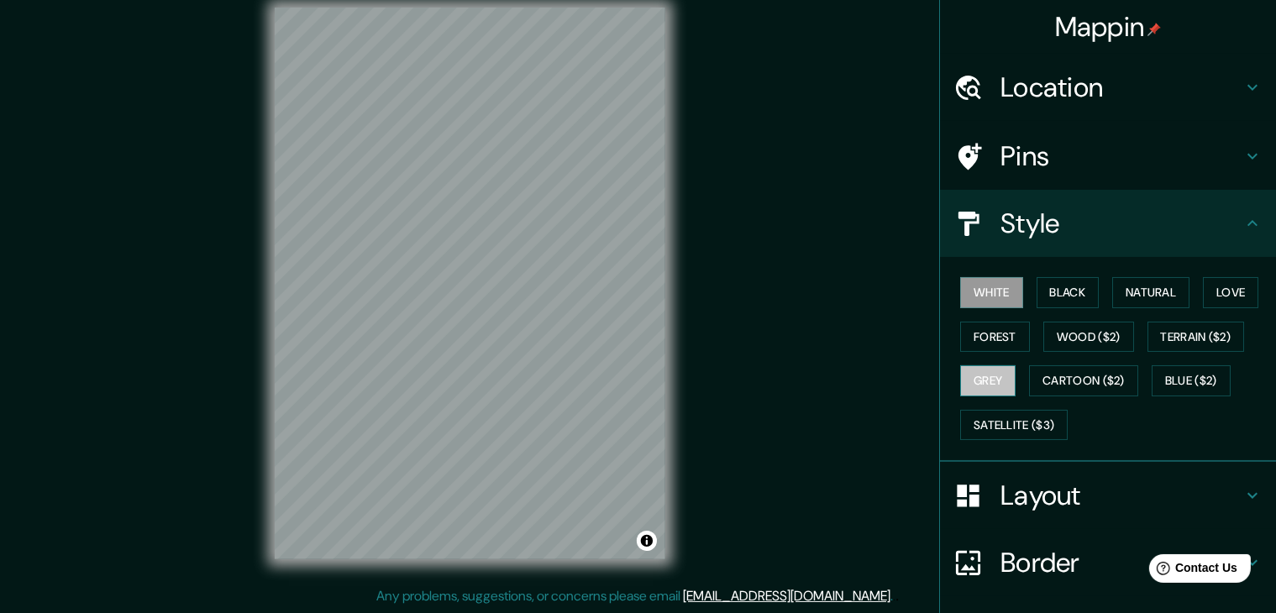
click at [991, 377] on button "Grey" at bounding box center [987, 380] width 55 height 31
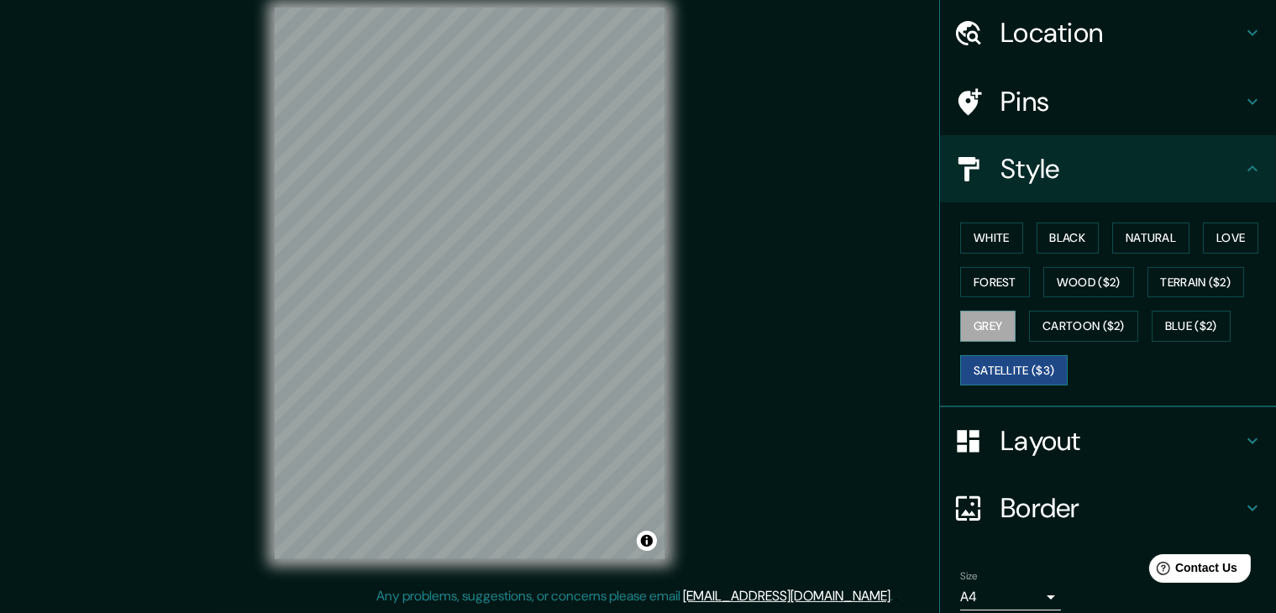
scroll to position [121, 0]
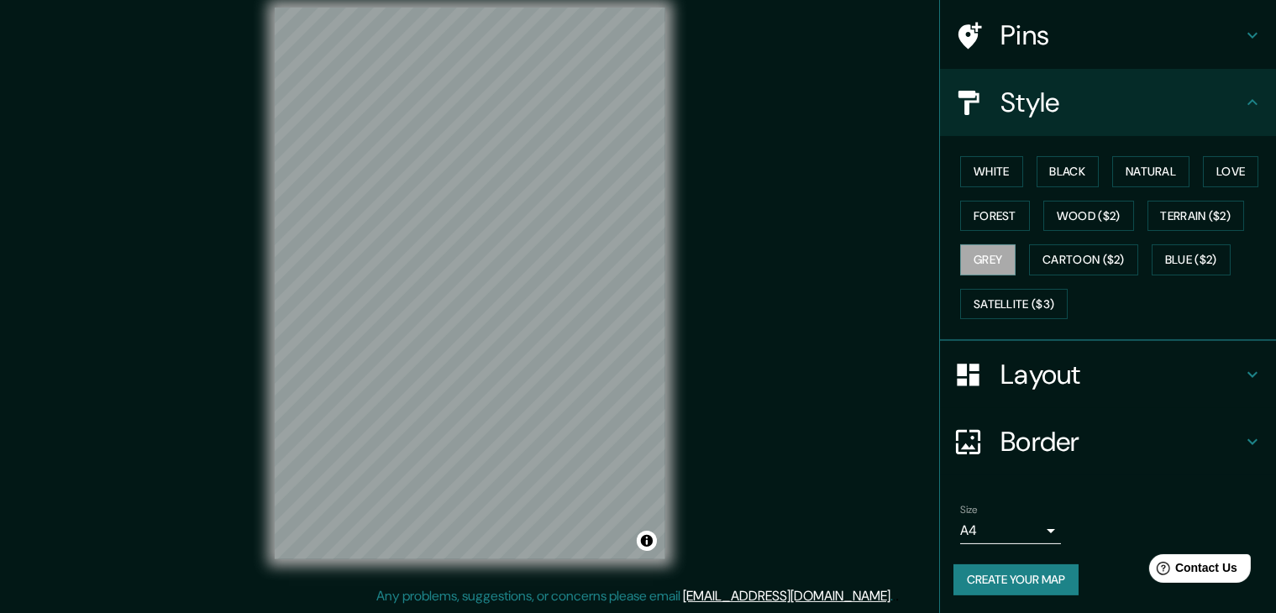
click at [1025, 572] on button "Create your map" at bounding box center [1015, 579] width 125 height 31
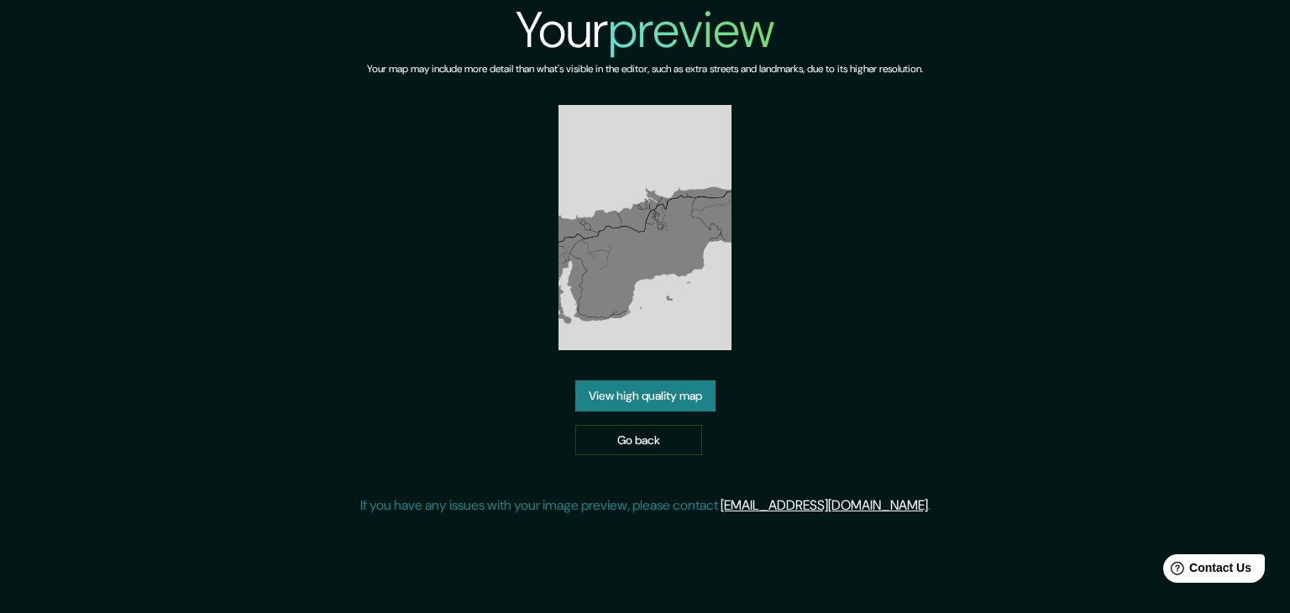
click at [656, 393] on link "View high quality map" at bounding box center [645, 396] width 140 height 31
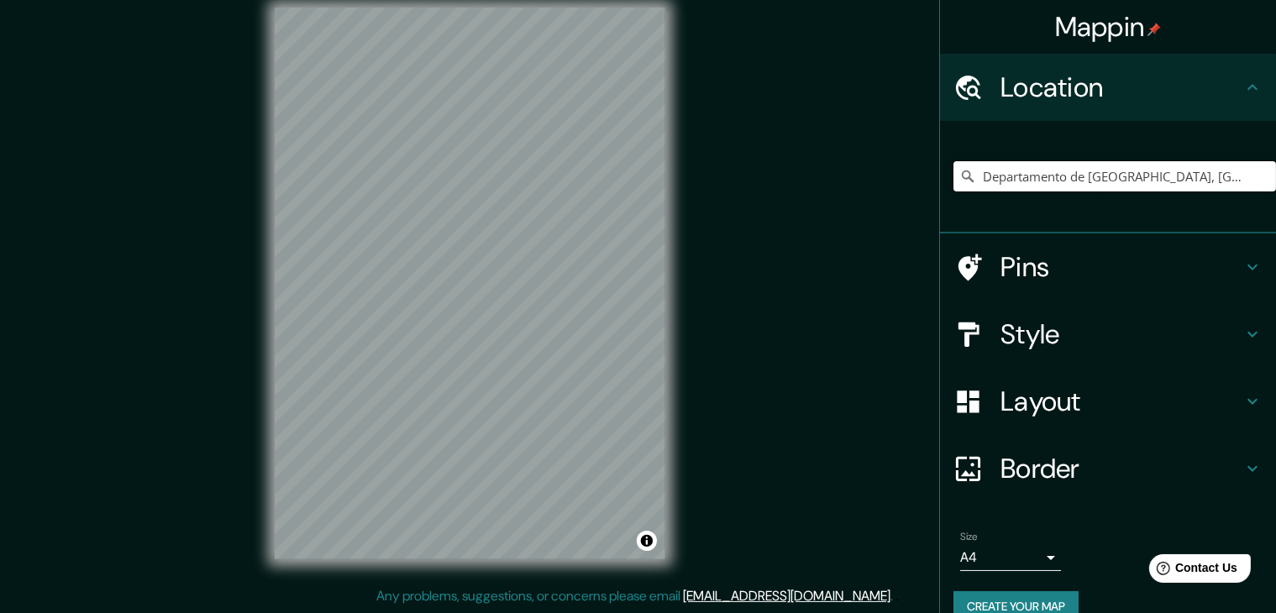
click at [1072, 170] on input "Departamento de Islas de la Bahía, Honduras" at bounding box center [1114, 176] width 323 height 30
click at [1160, 172] on input "Departamento de Islas de la Bahía, Honduras" at bounding box center [1114, 176] width 323 height 30
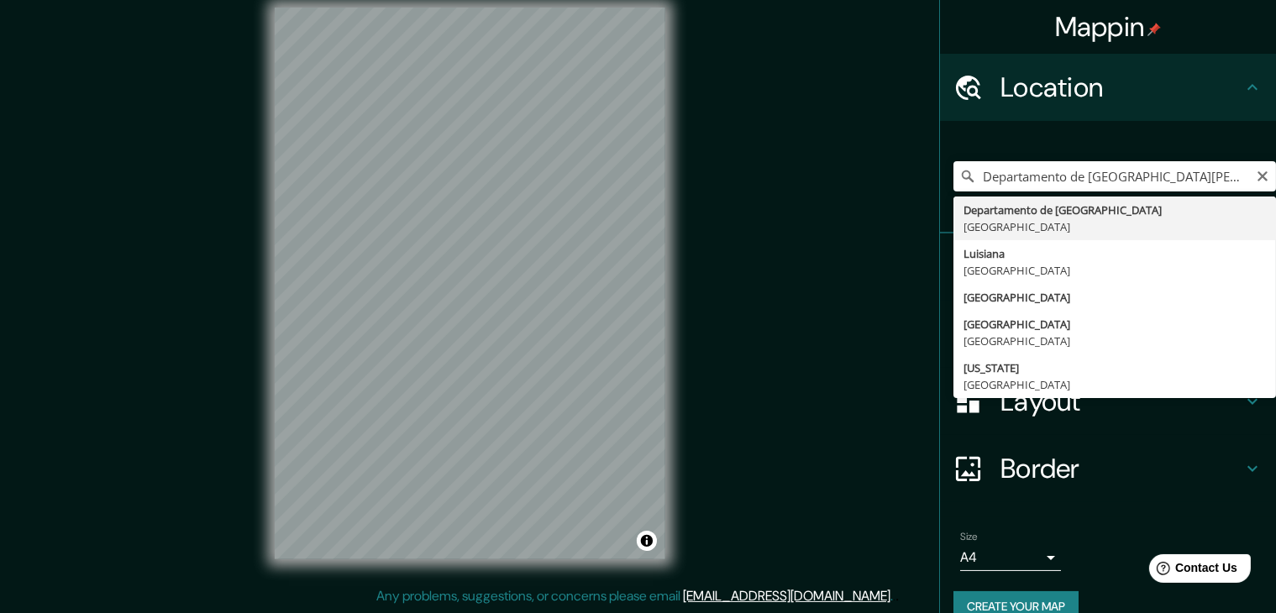
type input "Departamento de Islas de la Bahía, Honduras"
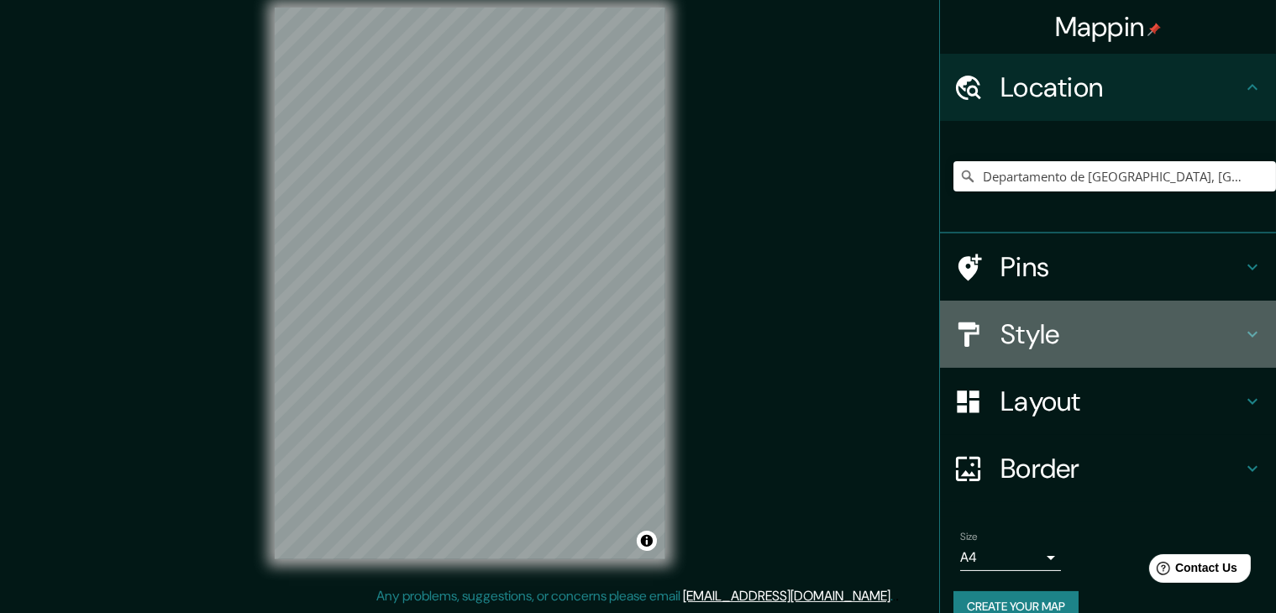
click at [1000, 328] on h4 "Style" at bounding box center [1121, 335] width 242 height 34
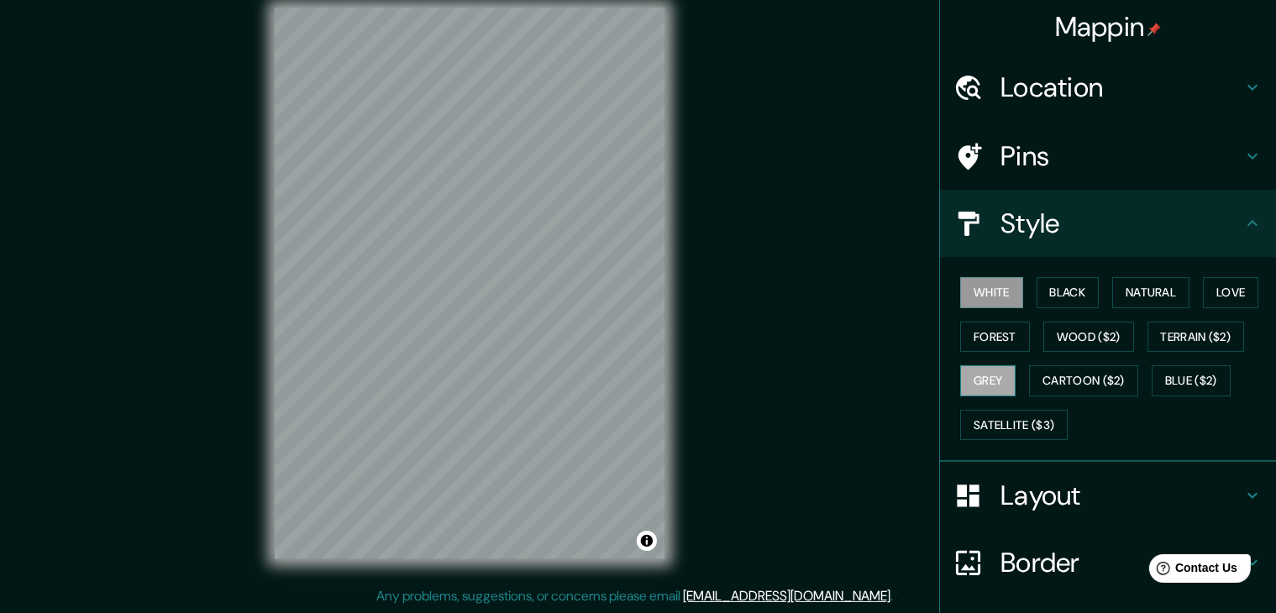
click at [985, 372] on button "Grey" at bounding box center [987, 380] width 55 height 31
click at [219, 303] on div "Mappin Location Departamento de Islas de la Bahía, Honduras Pins Style White Bl…" at bounding box center [638, 297] width 1276 height 633
click at [805, 277] on div "Mappin Location Departamento de Islas de la Bahía, Honduras Pins Style White Bl…" at bounding box center [638, 297] width 1276 height 633
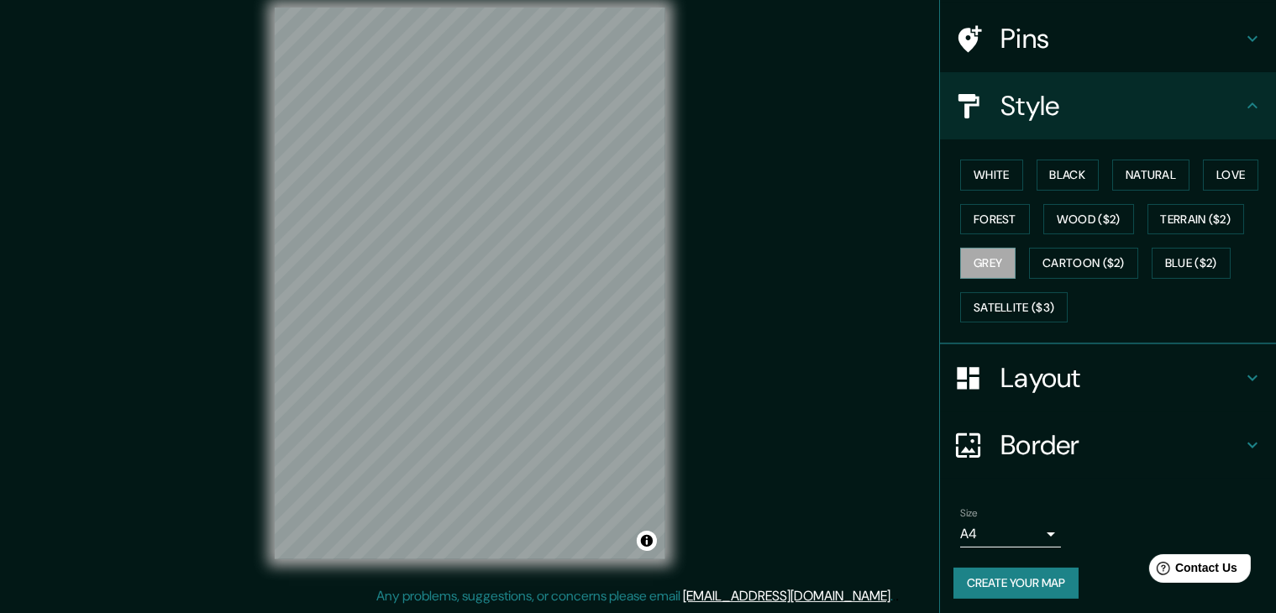
scroll to position [121, 0]
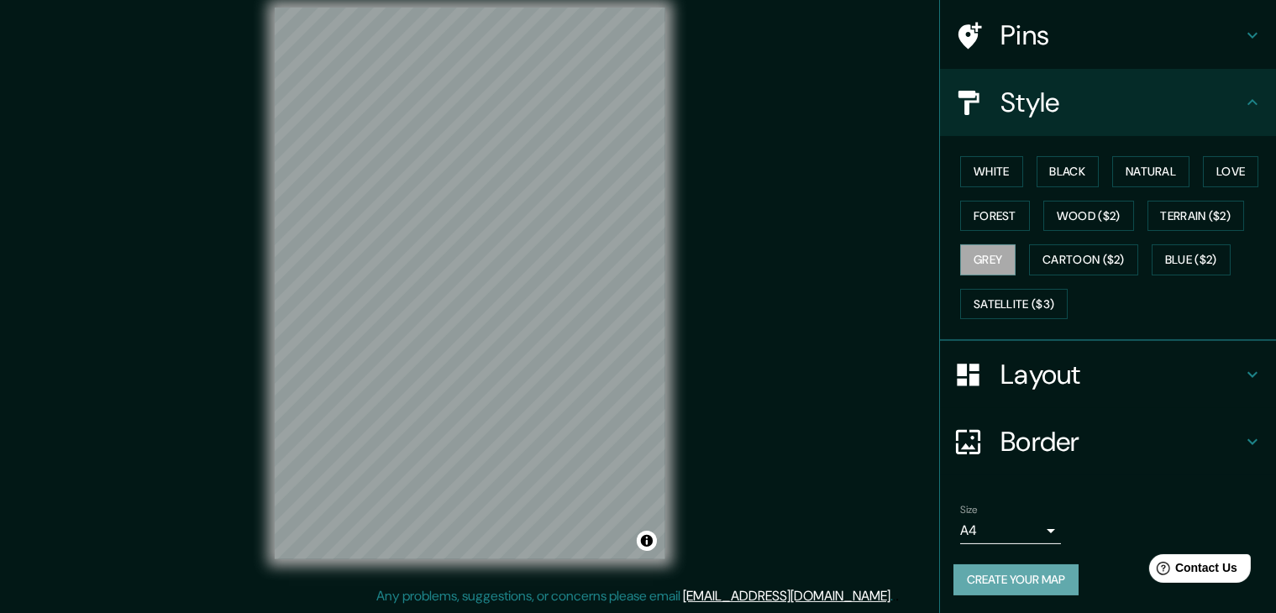
click at [1030, 572] on button "Create your map" at bounding box center [1015, 579] width 125 height 31
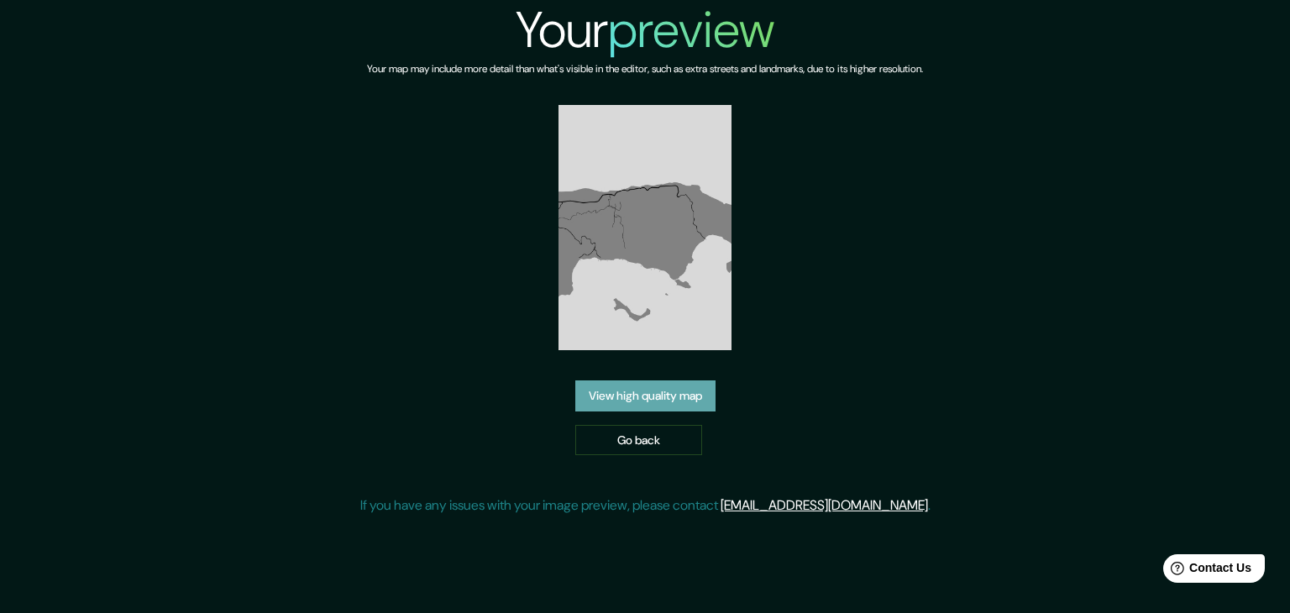
click at [659, 398] on link "View high quality map" at bounding box center [645, 396] width 140 height 31
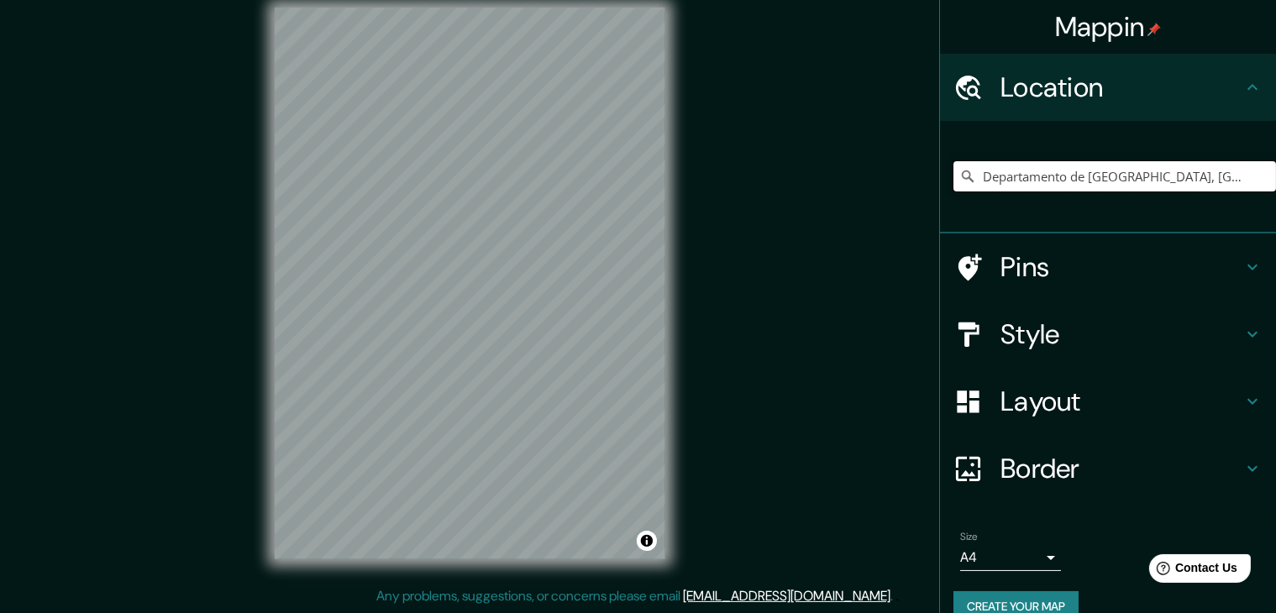
click at [1171, 166] on input "Departamento de [GEOGRAPHIC_DATA], [GEOGRAPHIC_DATA]" at bounding box center [1114, 176] width 323 height 30
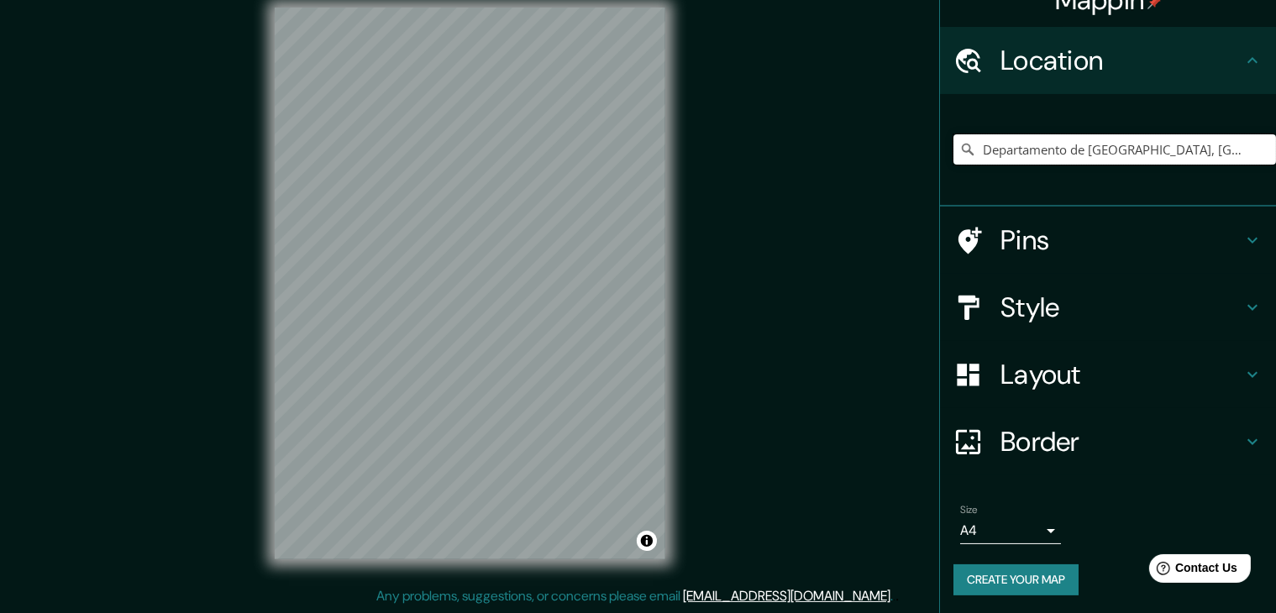
scroll to position [29, 0]
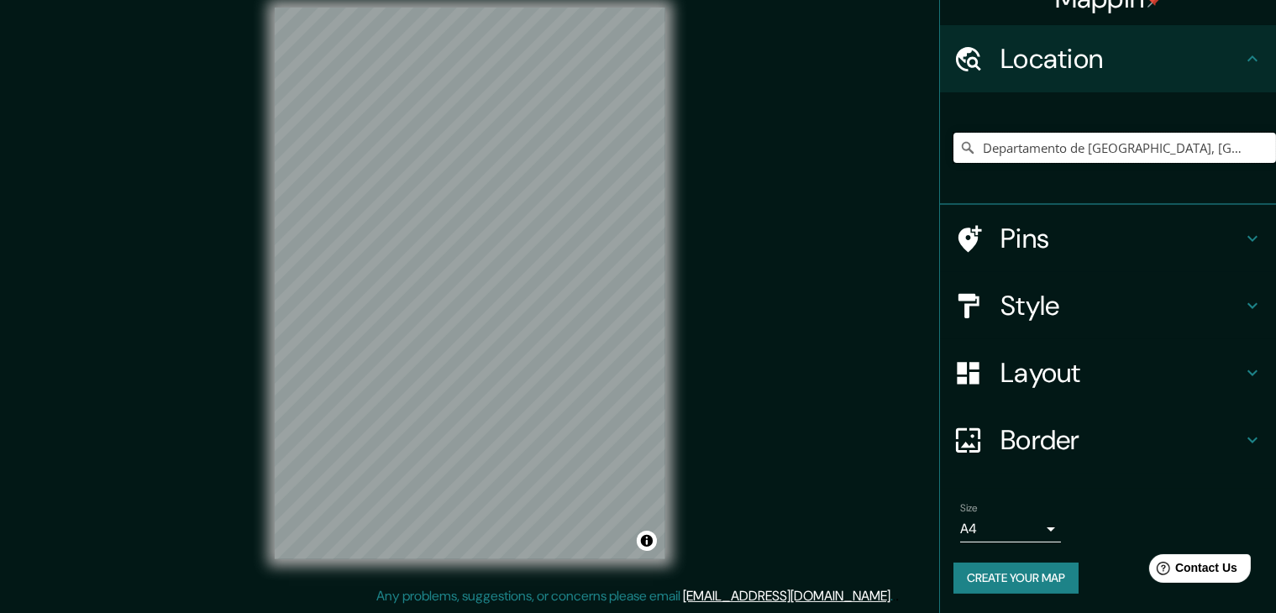
click at [1140, 154] on input "Departamento de [GEOGRAPHIC_DATA], [GEOGRAPHIC_DATA]" at bounding box center [1114, 148] width 323 height 30
click at [1192, 150] on input "Departamento de [GEOGRAPHIC_DATA], [GEOGRAPHIC_DATA]" at bounding box center [1114, 148] width 323 height 30
type input "Departamento de [GEOGRAPHIC_DATA], [GEOGRAPHIC_DATA]"
click at [1053, 303] on h4 "Style" at bounding box center [1121, 306] width 242 height 34
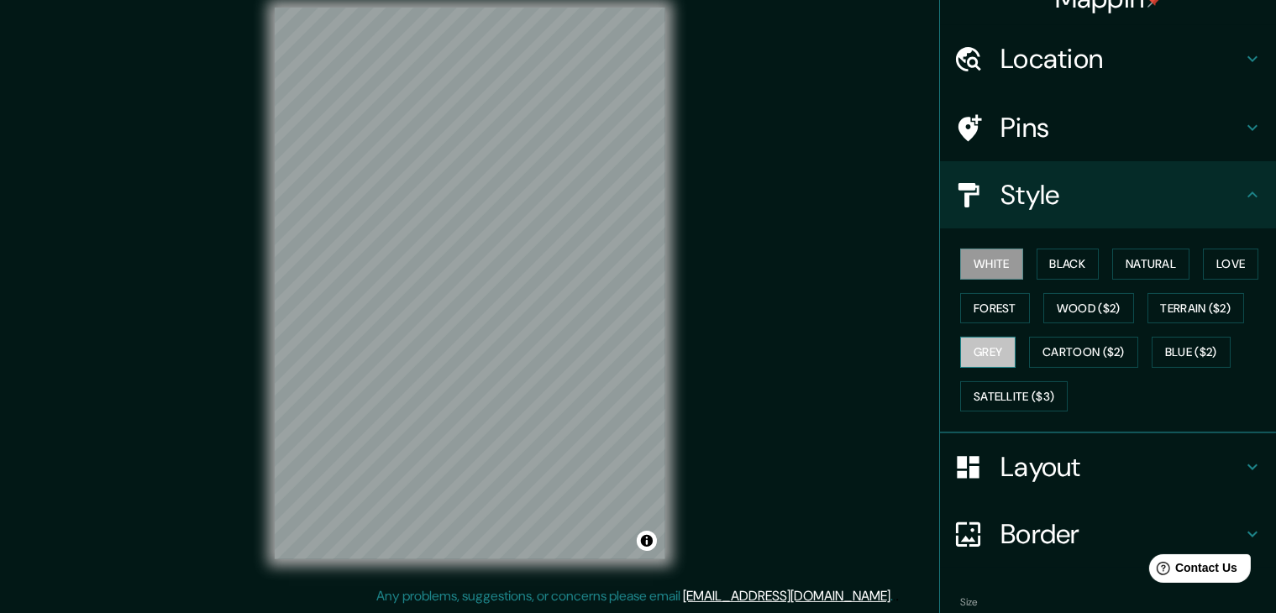
click at [981, 356] on button "Grey" at bounding box center [987, 352] width 55 height 31
click at [232, 333] on div "Mappin Location Departamento de [GEOGRAPHIC_DATA], [GEOGRAPHIC_DATA] Departamen…" at bounding box center [638, 297] width 1276 height 633
click at [138, 257] on div "Mappin Location Departamento de [GEOGRAPHIC_DATA], [GEOGRAPHIC_DATA] Departamen…" at bounding box center [638, 297] width 1276 height 633
click at [129, 280] on div "Mappin Location Departamento de [GEOGRAPHIC_DATA], [GEOGRAPHIC_DATA] Departamen…" at bounding box center [638, 297] width 1276 height 633
click at [864, 164] on div "Mappin Location Departamento de [GEOGRAPHIC_DATA], [GEOGRAPHIC_DATA] Departamen…" at bounding box center [638, 297] width 1276 height 633
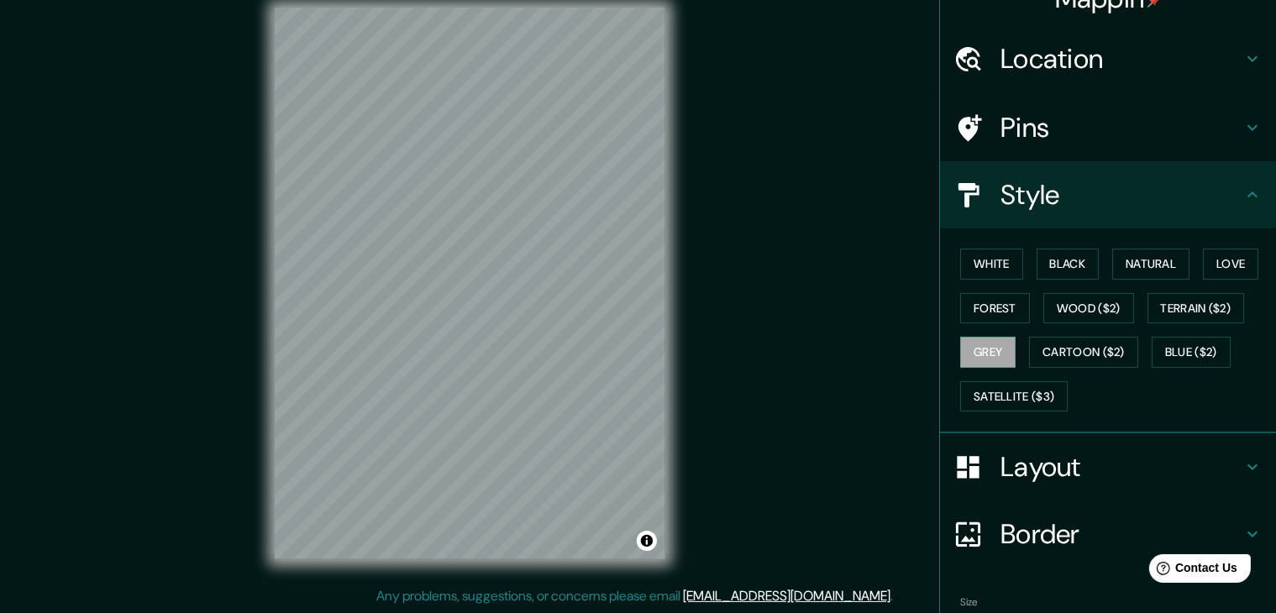
click at [752, 113] on div "Mappin Location Departamento de [GEOGRAPHIC_DATA], [GEOGRAPHIC_DATA] Departamen…" at bounding box center [638, 297] width 1276 height 633
